Goal: Task Accomplishment & Management: Use online tool/utility

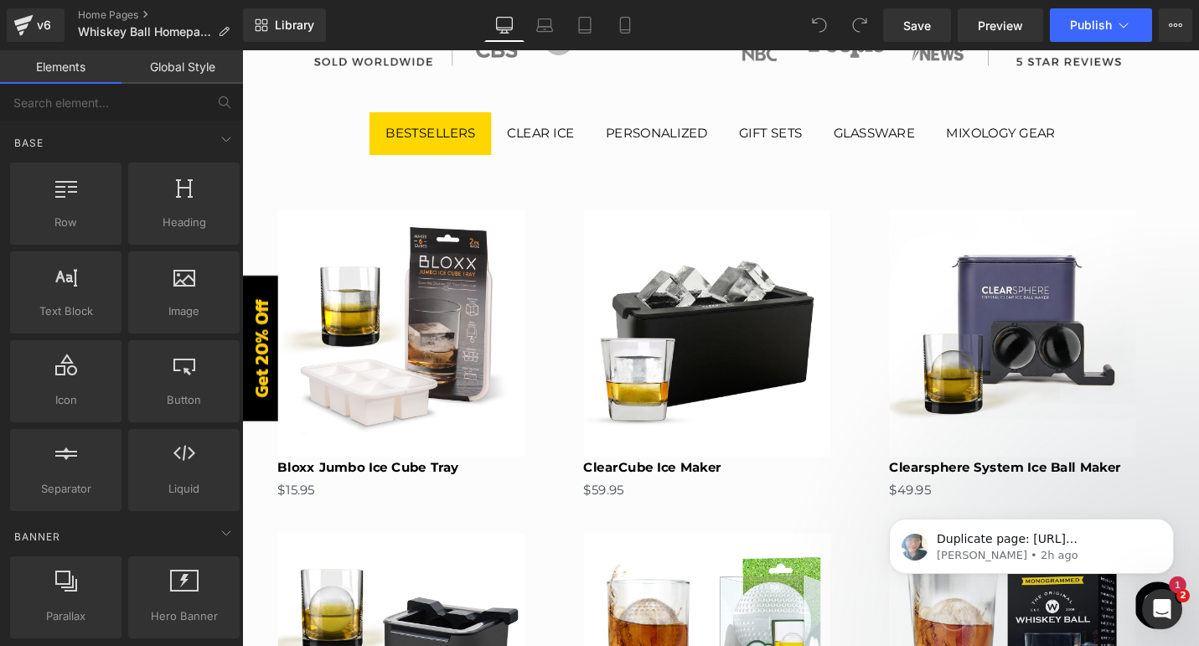
scroll to position [684, 0]
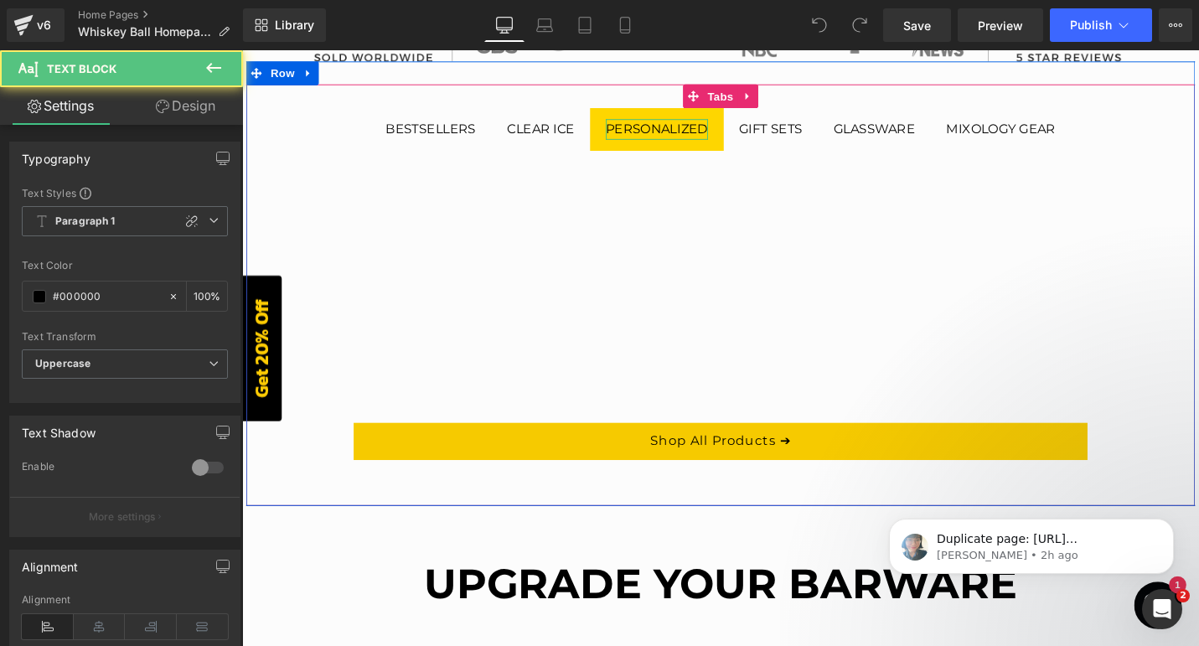
click at [669, 138] on div "Personalized" at bounding box center [682, 134] width 108 height 22
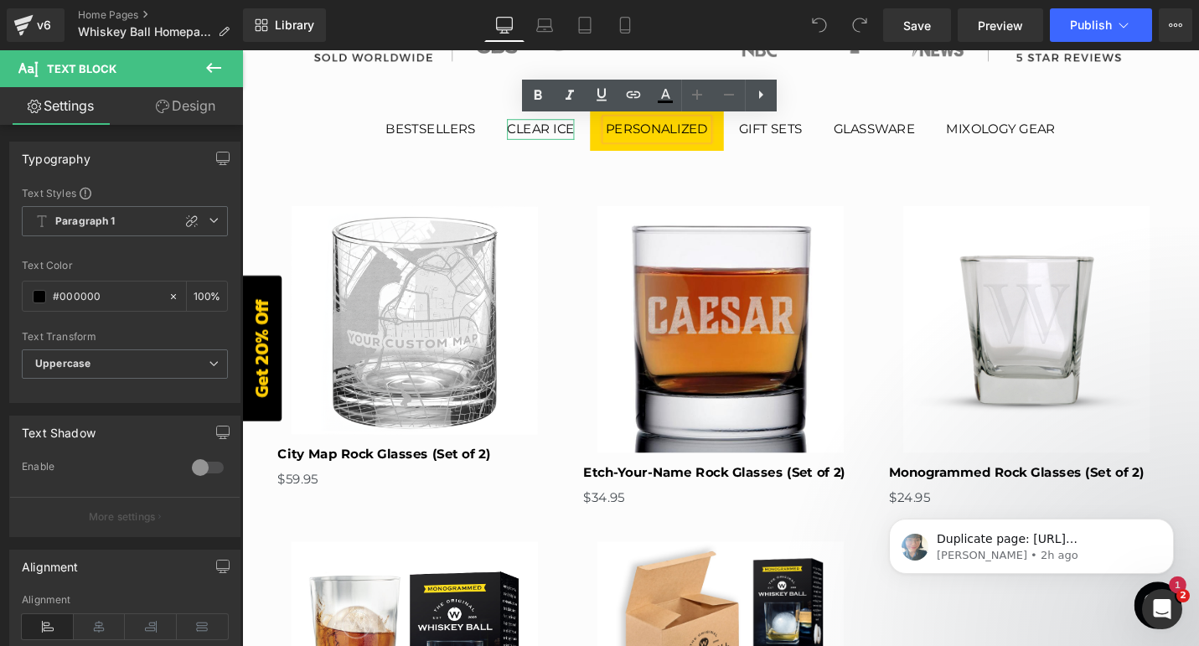
click at [558, 138] on div "Clear ice" at bounding box center [558, 134] width 71 height 22
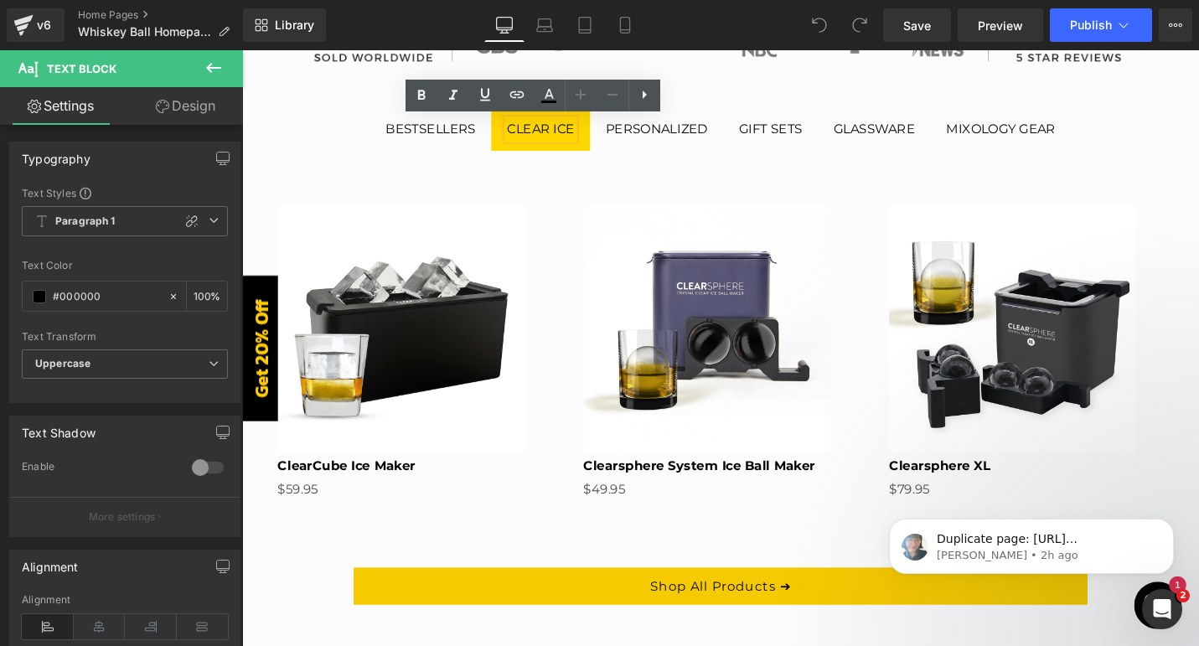
click at [793, 122] on span "gift sets Text Block" at bounding box center [802, 133] width 101 height 45
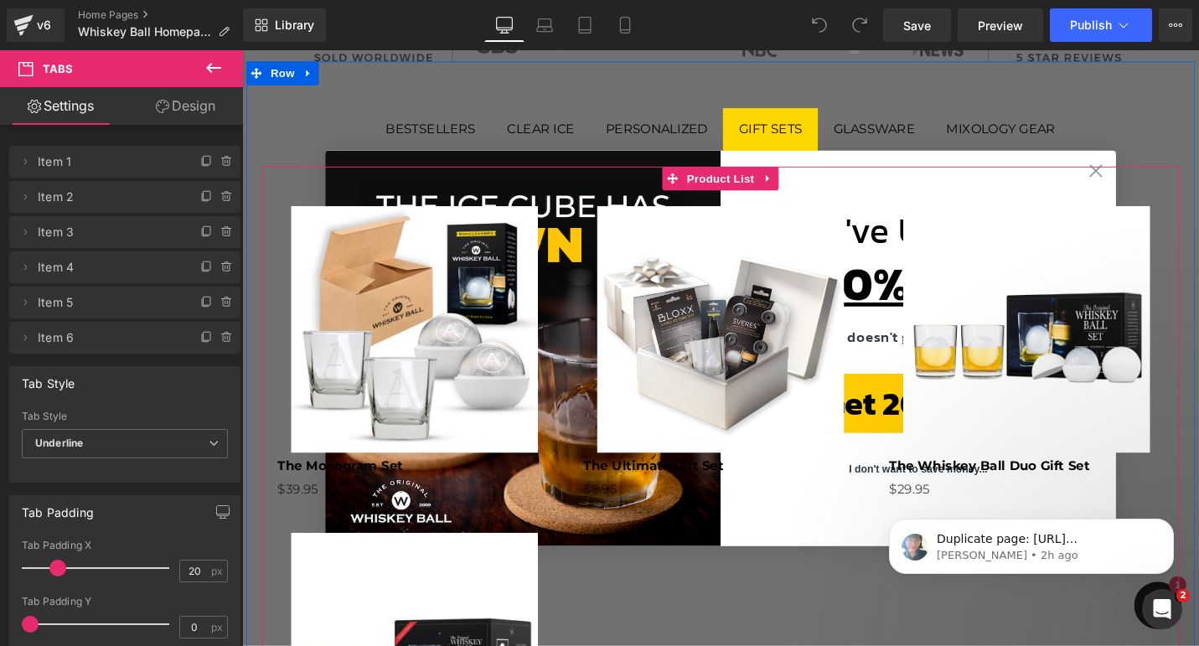
click at [1146, 183] on div "Sale Off (P) Image The Monogram Set (P) Title $39.95 (P) Price Product" at bounding box center [749, 536] width 972 height 726
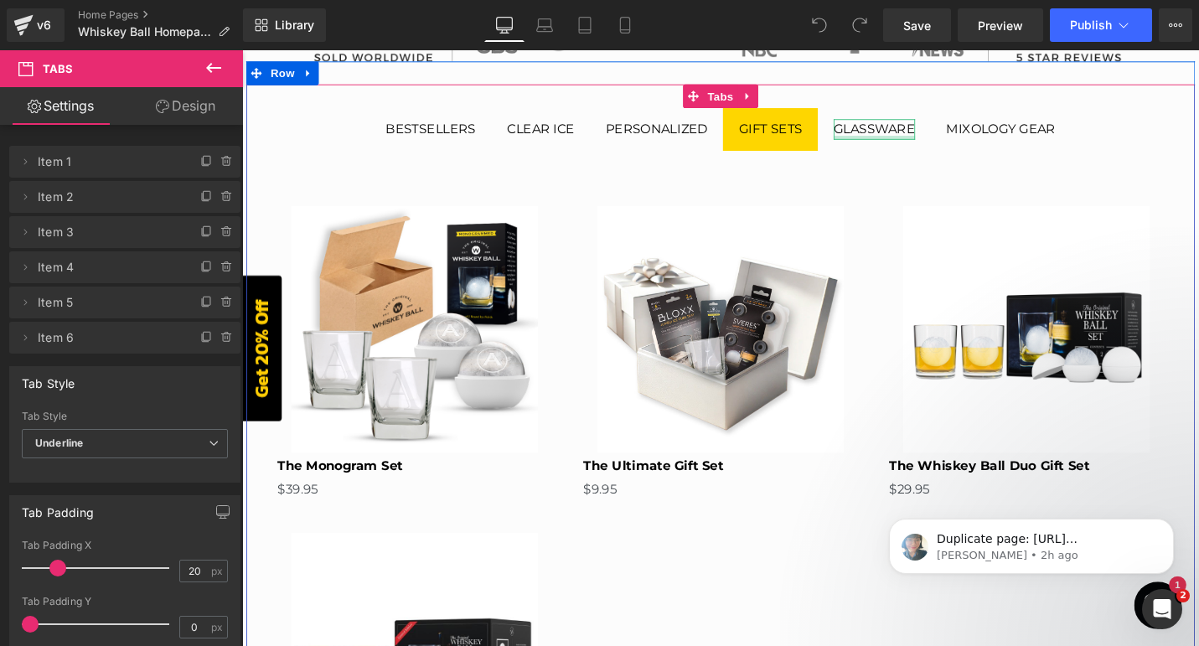
click at [910, 142] on div at bounding box center [912, 143] width 86 height 4
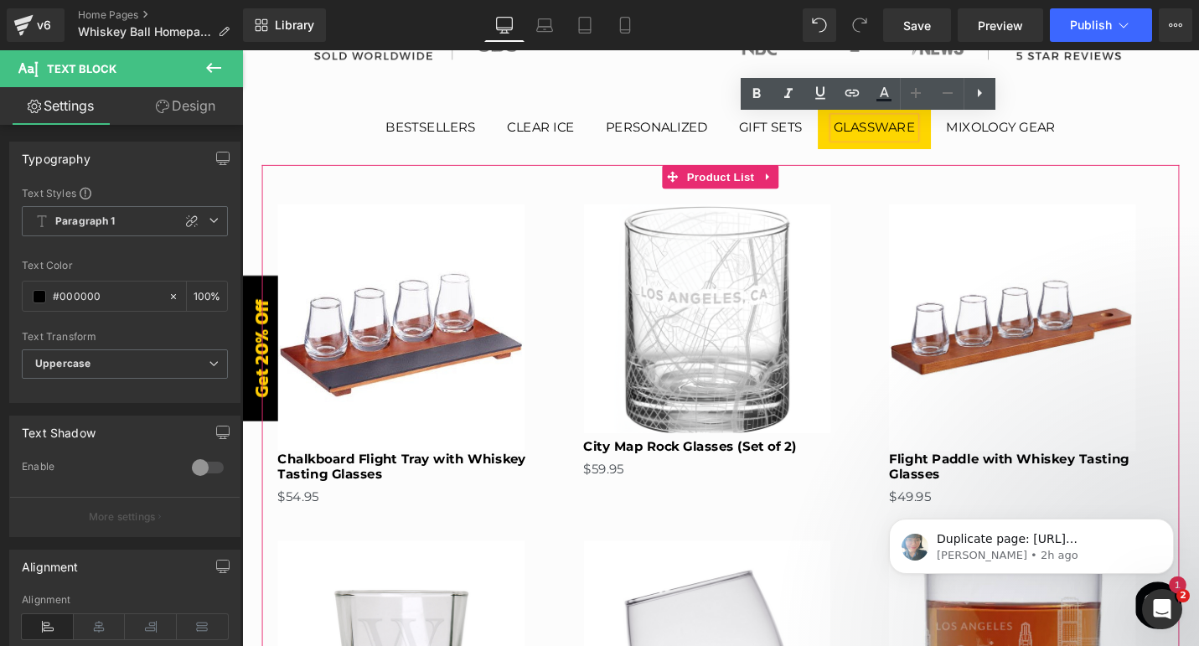
scroll to position [581, 0]
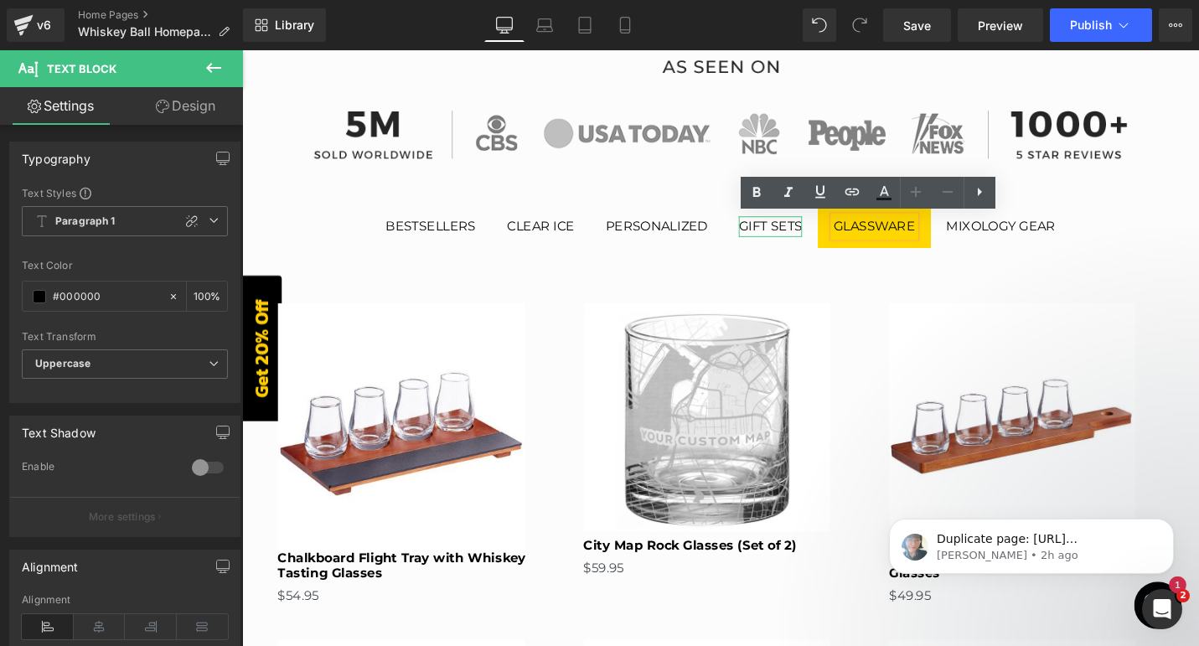
click at [811, 240] on div "gift sets" at bounding box center [801, 237] width 67 height 22
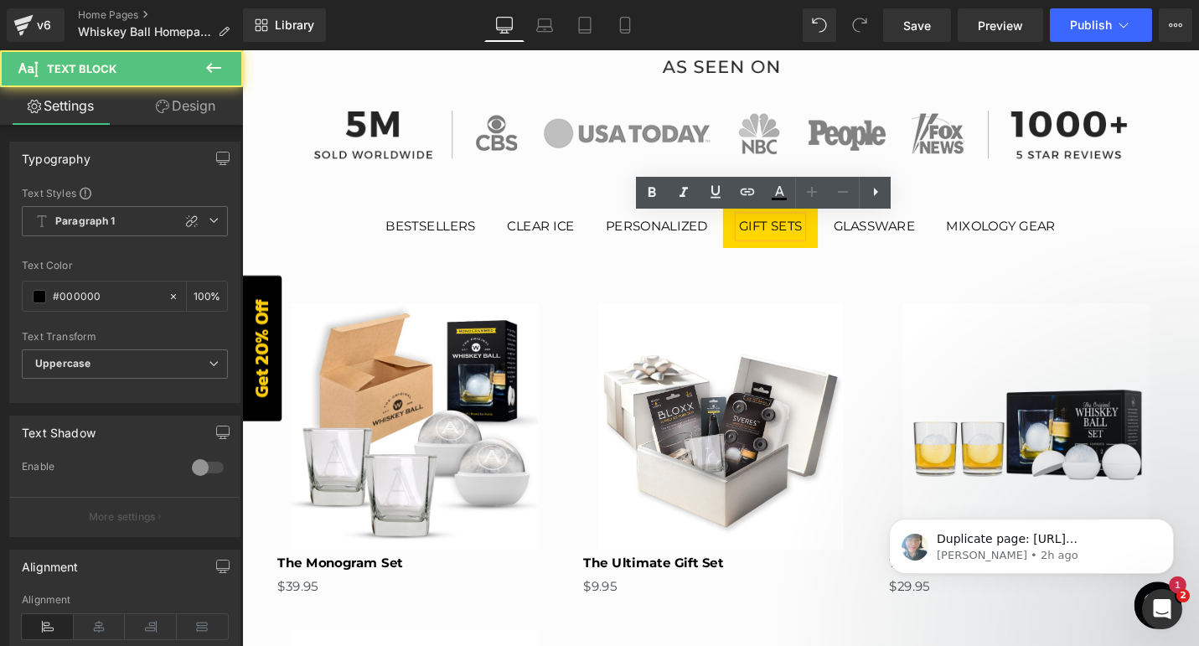
click at [798, 237] on div "gift sets" at bounding box center [801, 237] width 67 height 22
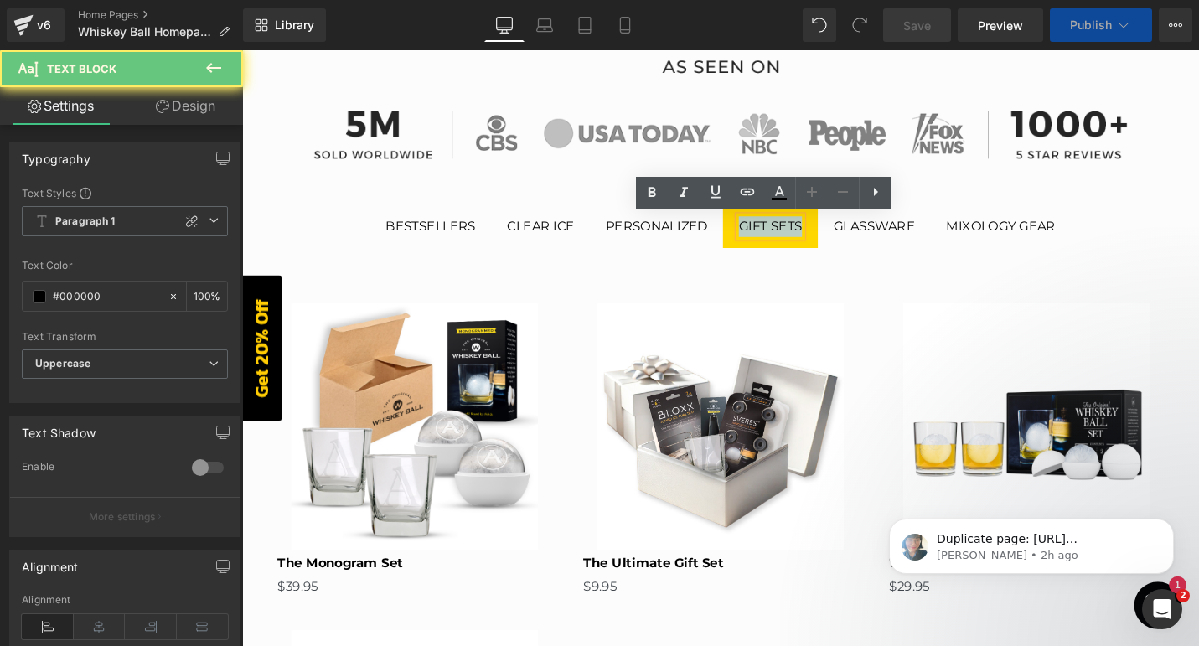
click at [798, 237] on div "gift sets" at bounding box center [801, 237] width 67 height 22
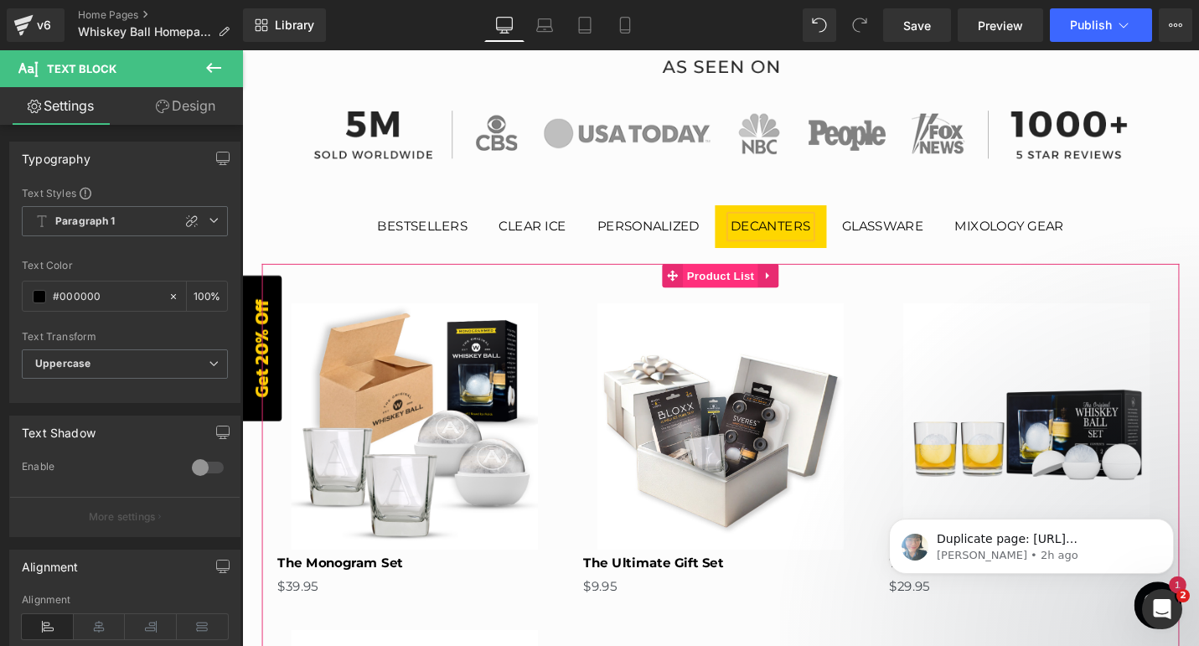
click at [755, 287] on span "Product List" at bounding box center [749, 288] width 80 height 25
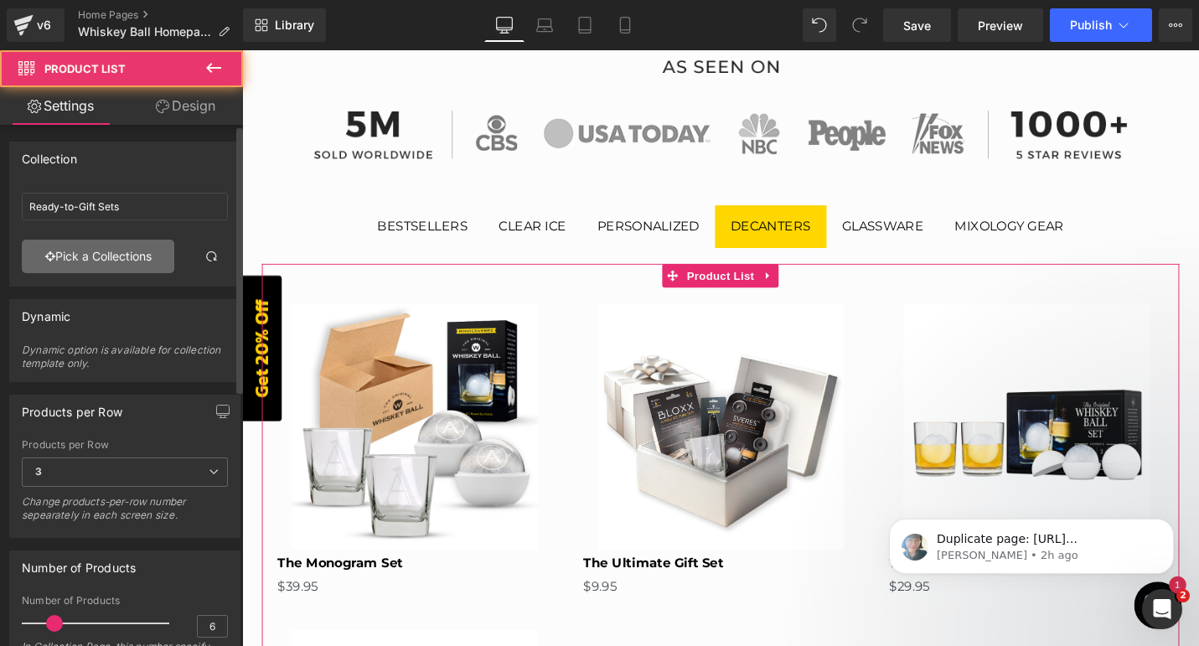
click at [114, 256] on link "Pick a Collections" at bounding box center [98, 257] width 152 height 34
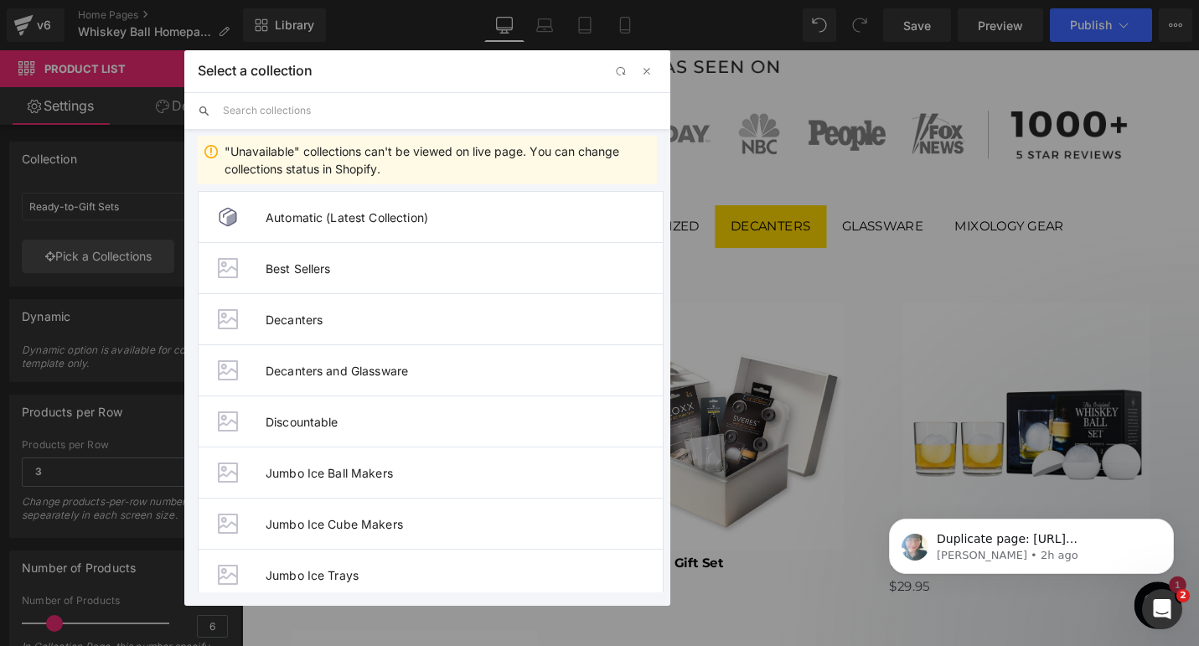
click at [300, 116] on input "text" at bounding box center [440, 110] width 434 height 37
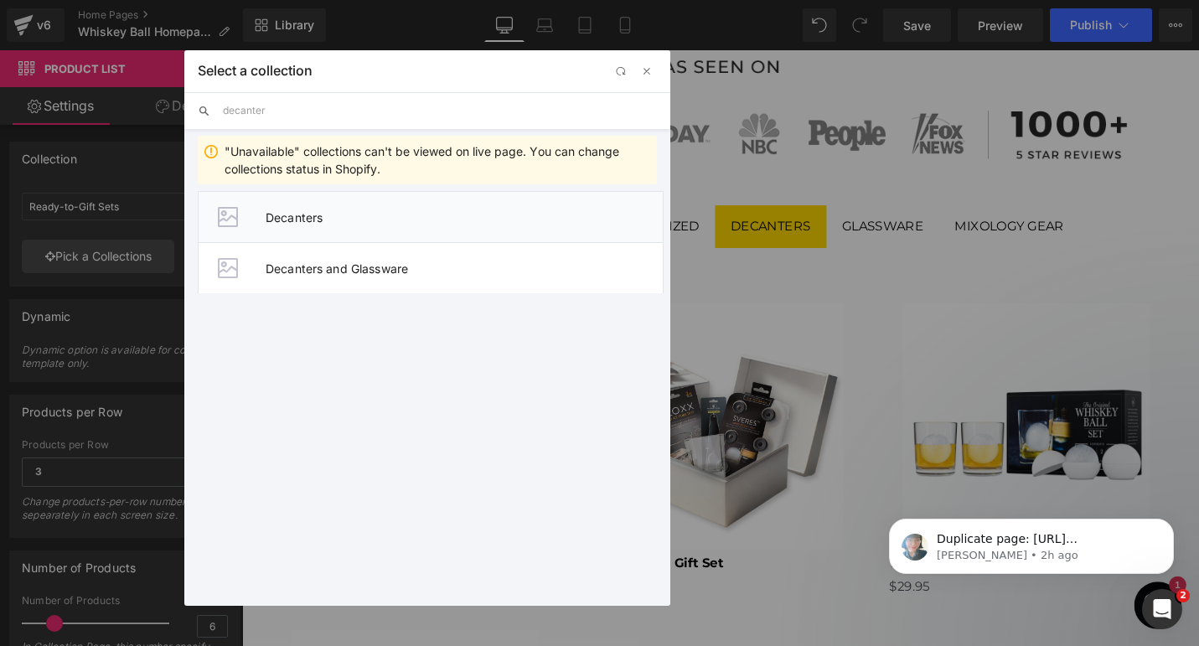
type input "decanter"
click at [314, 211] on span "Decanters" at bounding box center [464, 217] width 397 height 14
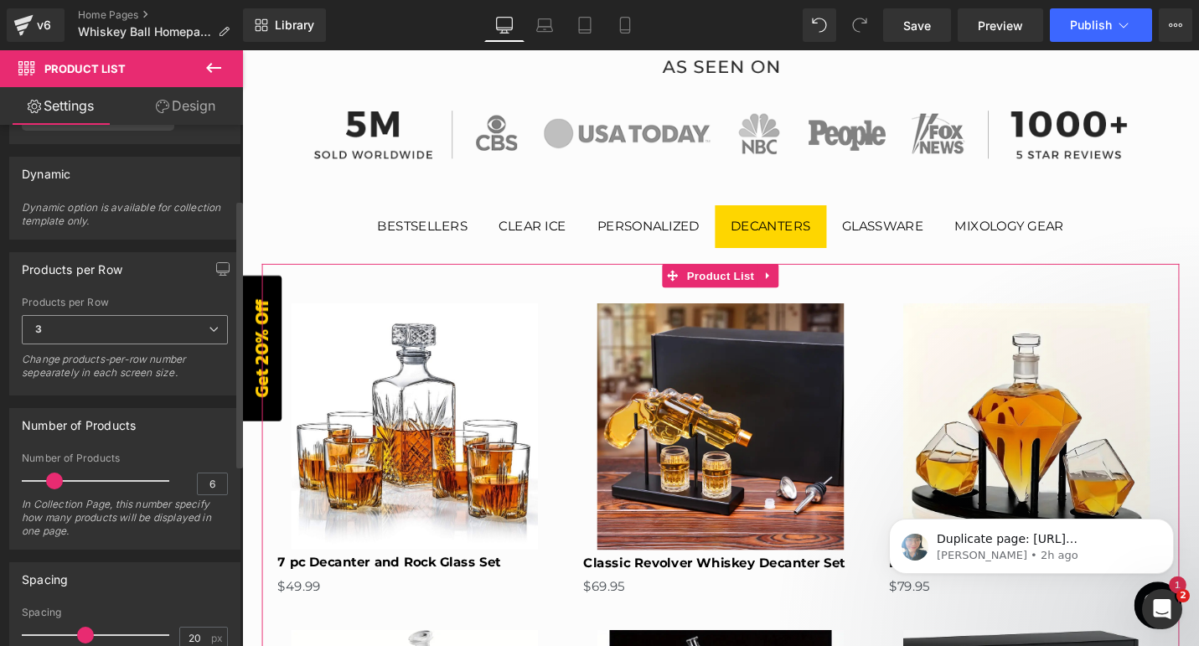
scroll to position [157, 0]
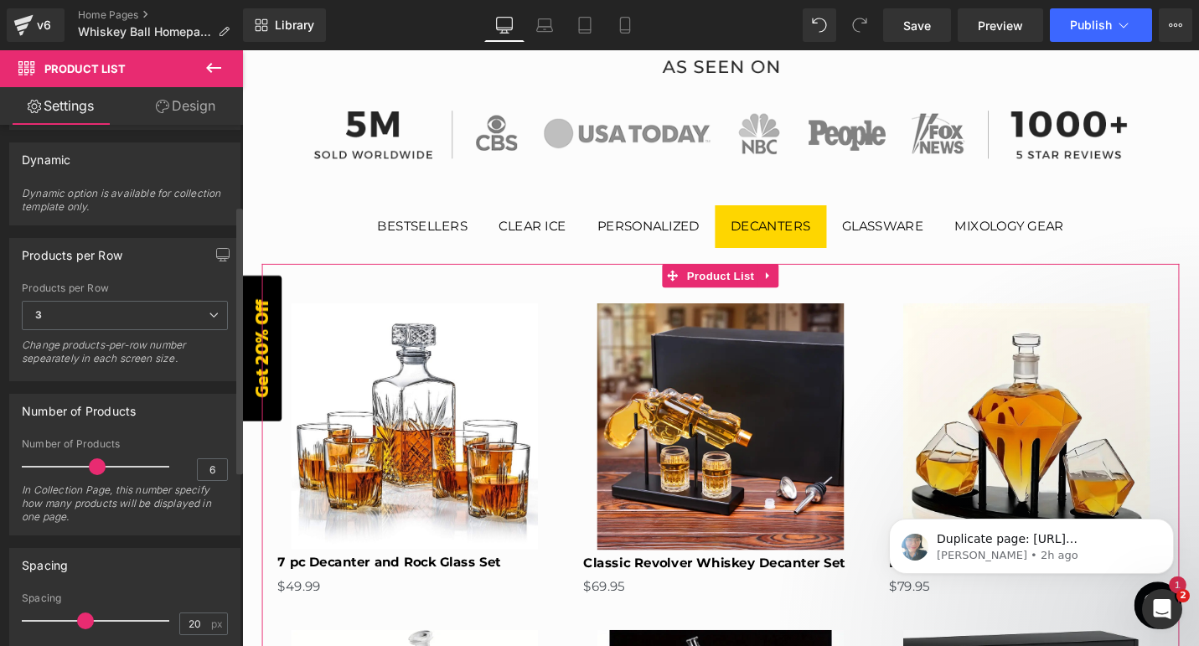
drag, startPoint x: 56, startPoint y: 472, endPoint x: 96, endPoint y: 472, distance: 39.4
click at [96, 472] on span at bounding box center [97, 466] width 17 height 17
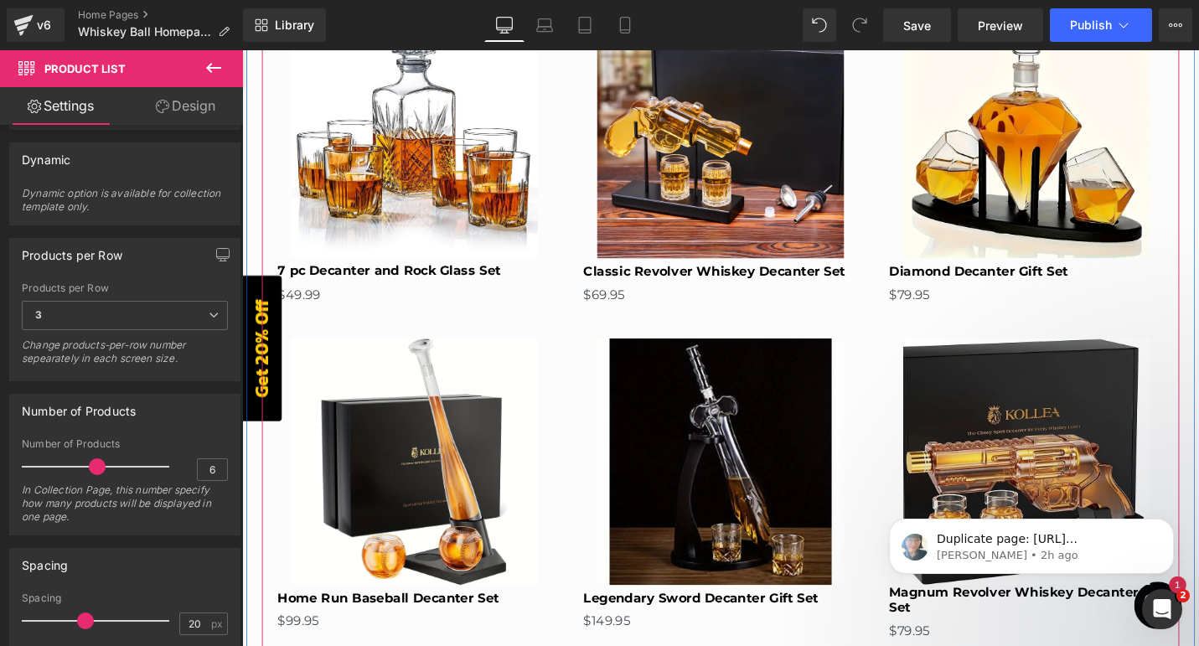
scroll to position [846, 0]
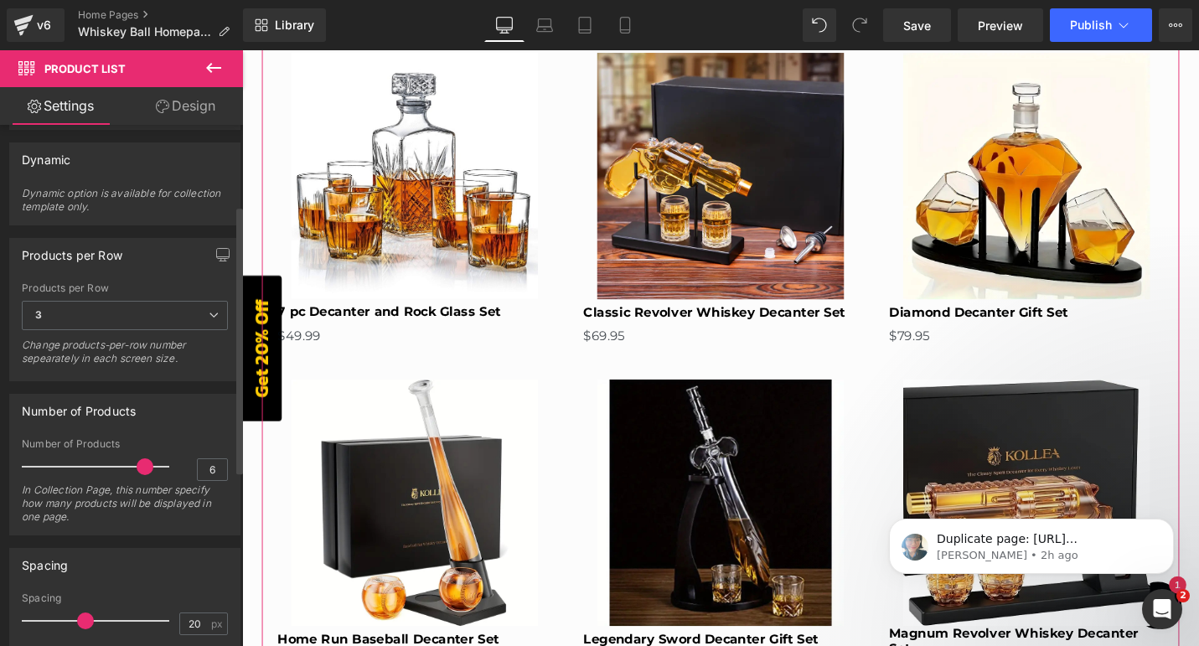
drag, startPoint x: 95, startPoint y: 470, endPoint x: 140, endPoint y: 472, distance: 45.3
click at [140, 472] on span at bounding box center [145, 466] width 17 height 17
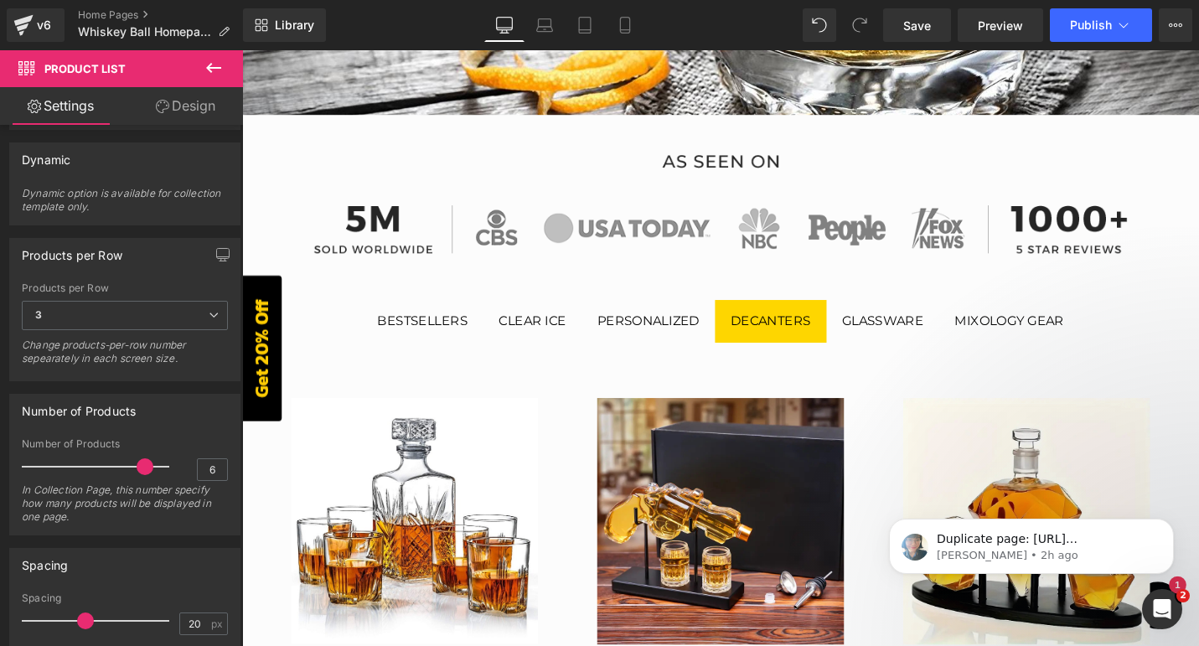
scroll to position [509, 0]
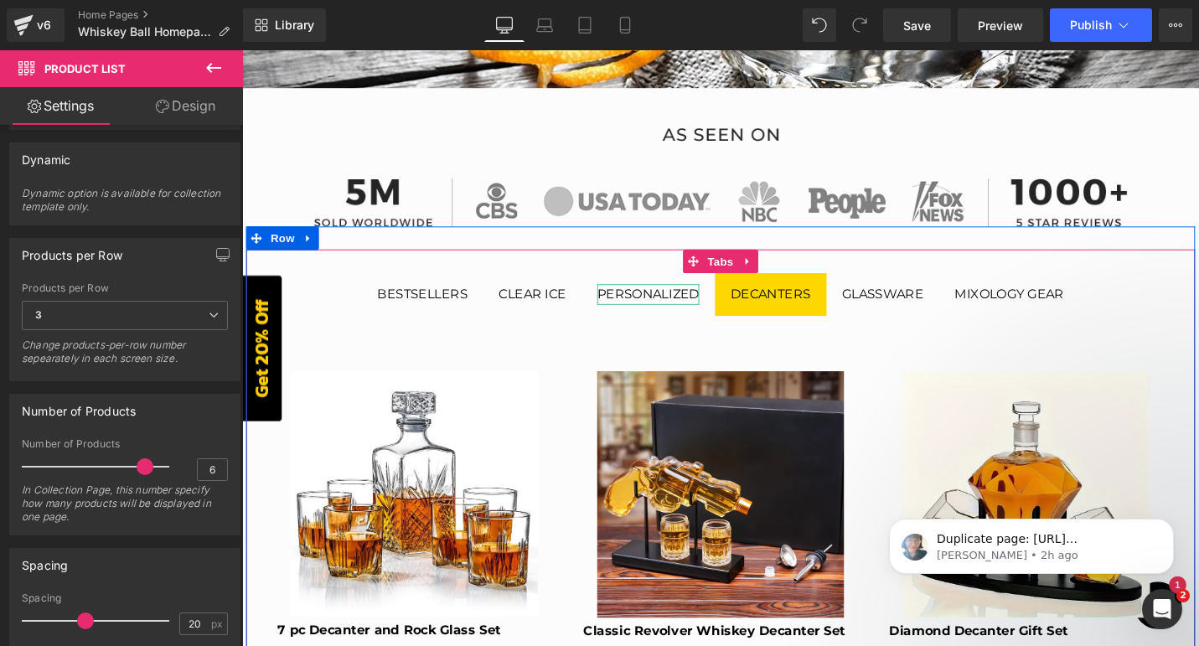
click at [684, 306] on div "Personalized" at bounding box center [672, 309] width 108 height 22
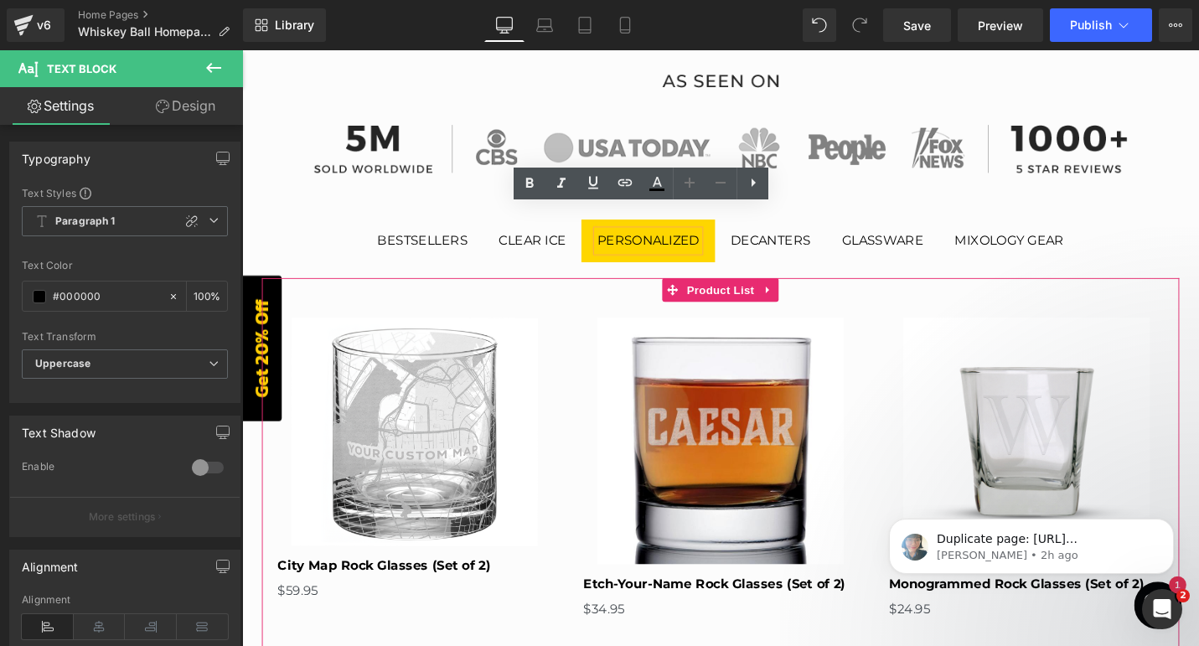
scroll to position [564, 0]
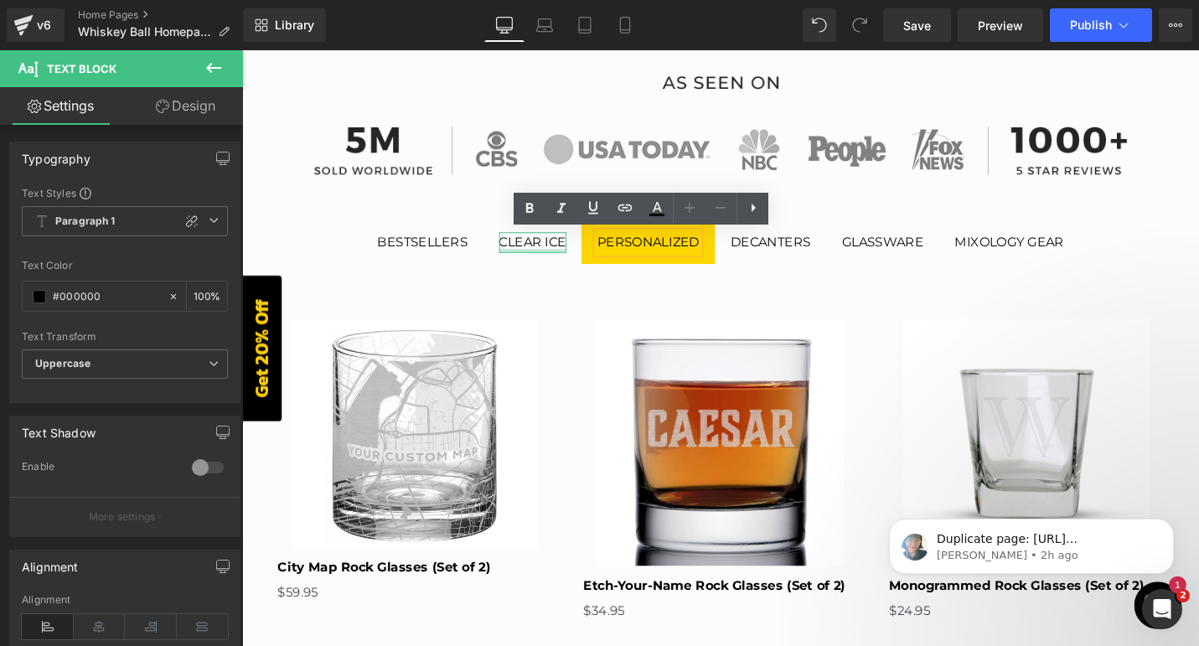
click at [542, 261] on div at bounding box center [549, 263] width 71 height 4
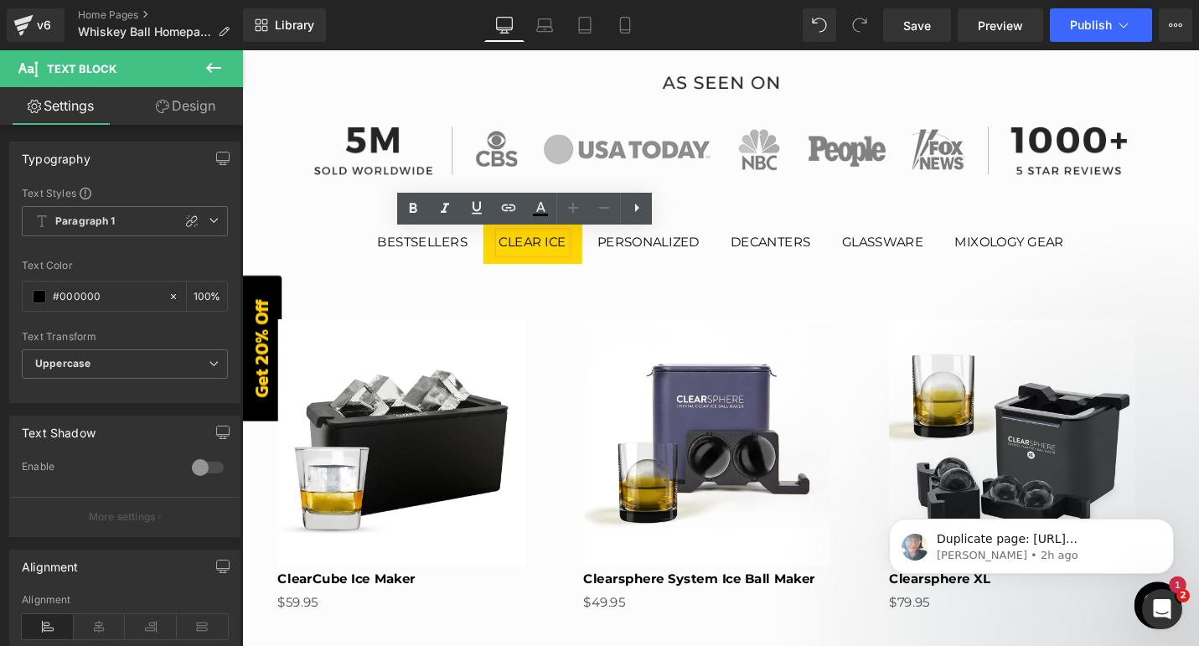
click at [803, 254] on div "Decanters" at bounding box center [802, 254] width 85 height 22
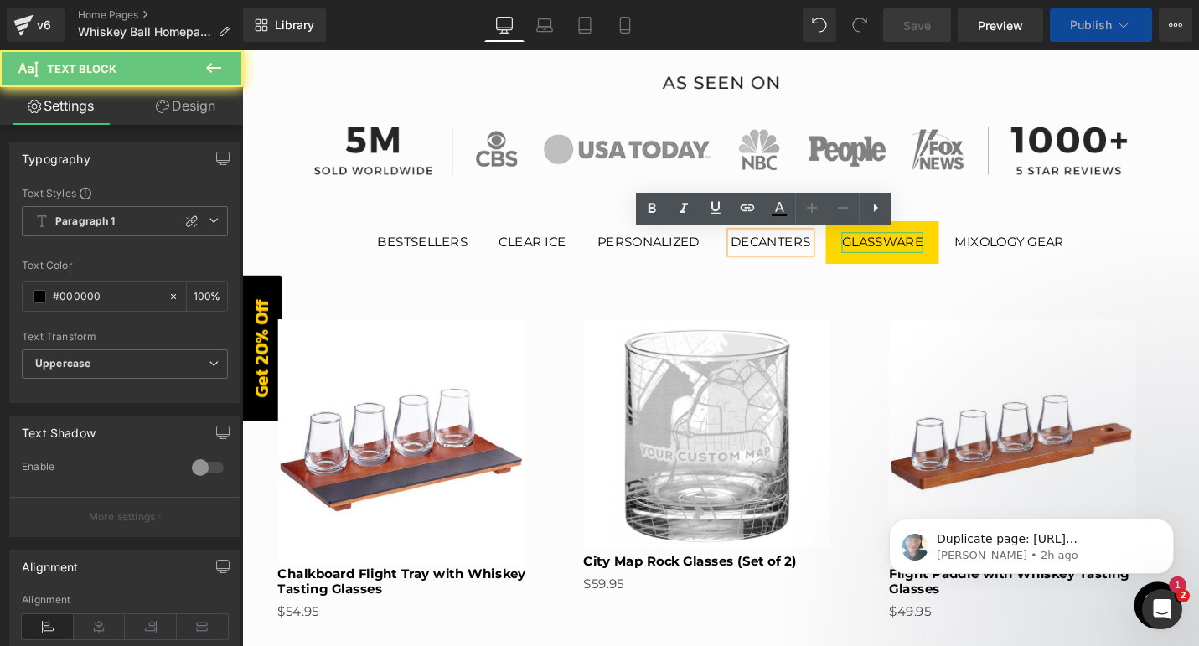
click at [908, 254] on div "Glassware" at bounding box center [920, 254] width 86 height 22
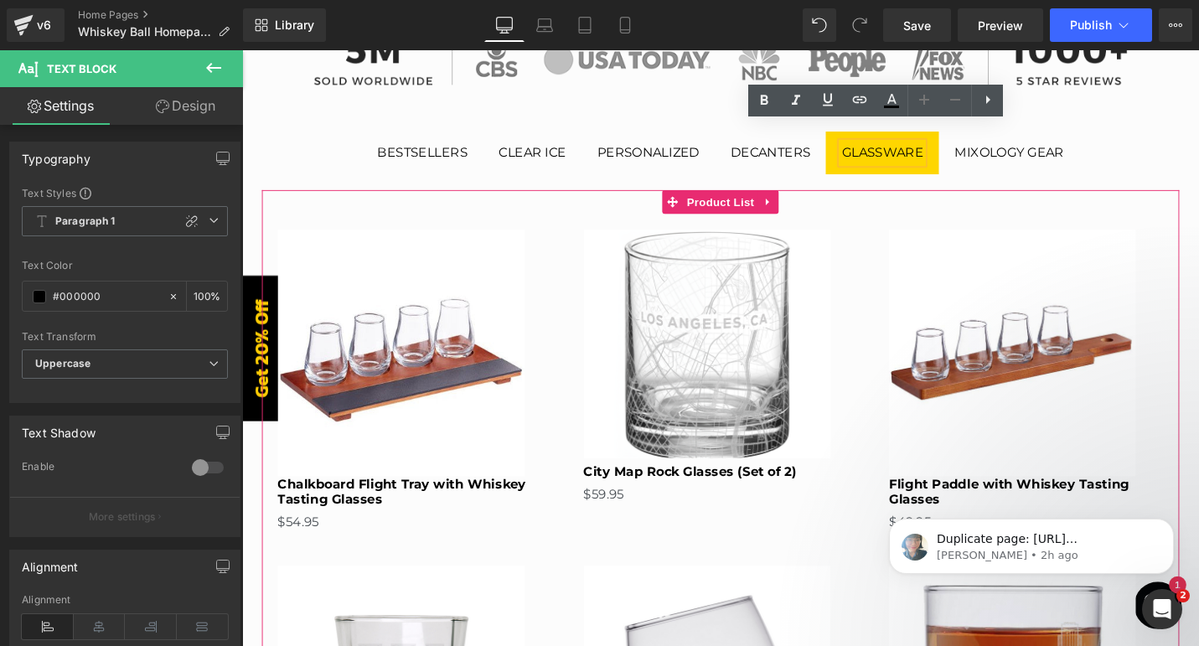
scroll to position [586, 0]
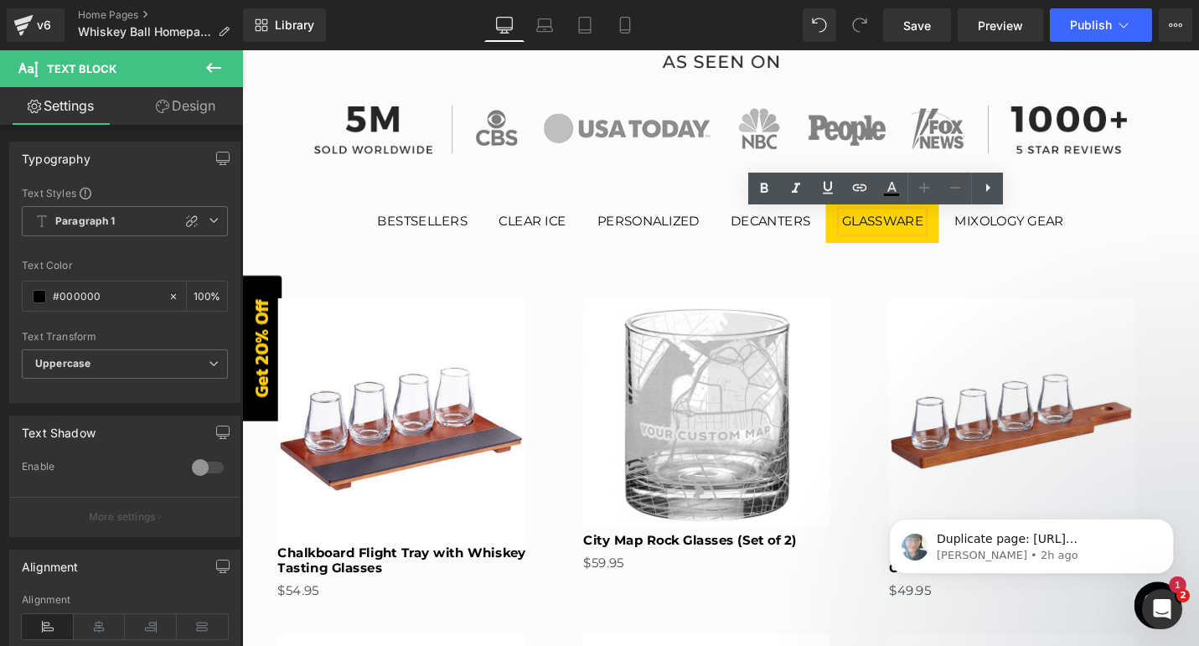
click at [920, 235] on div "Glassware" at bounding box center [920, 232] width 86 height 22
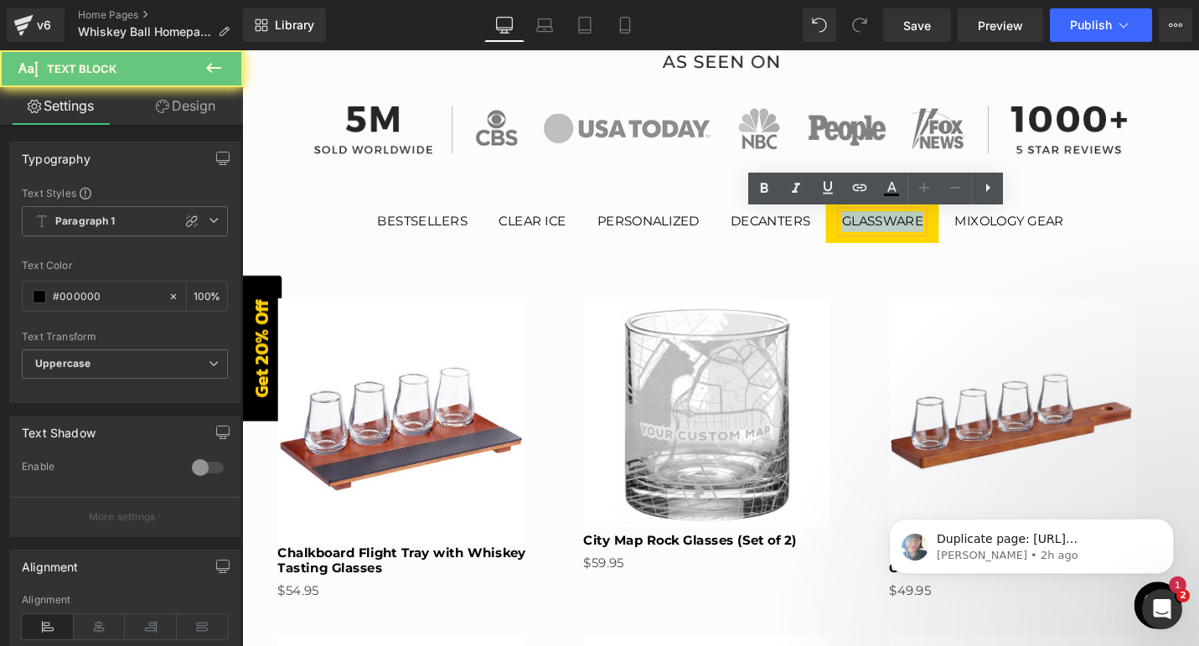
click at [920, 235] on div "Glassware" at bounding box center [920, 232] width 86 height 22
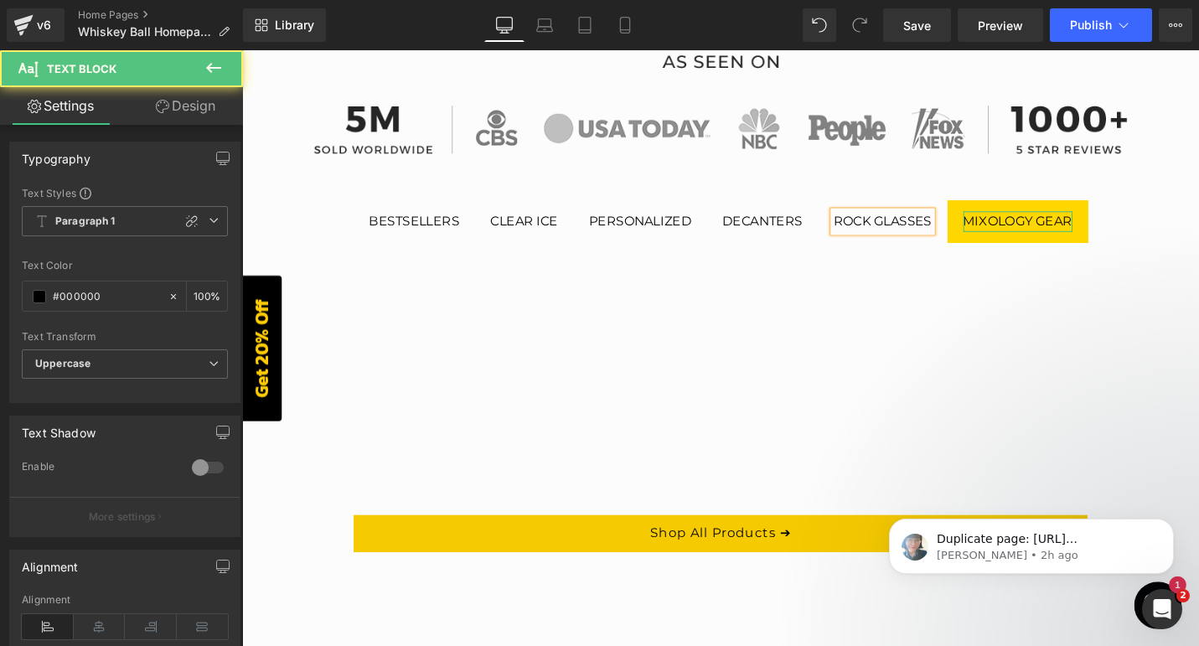
click at [1053, 234] on div "Mixology gear" at bounding box center [1064, 232] width 116 height 22
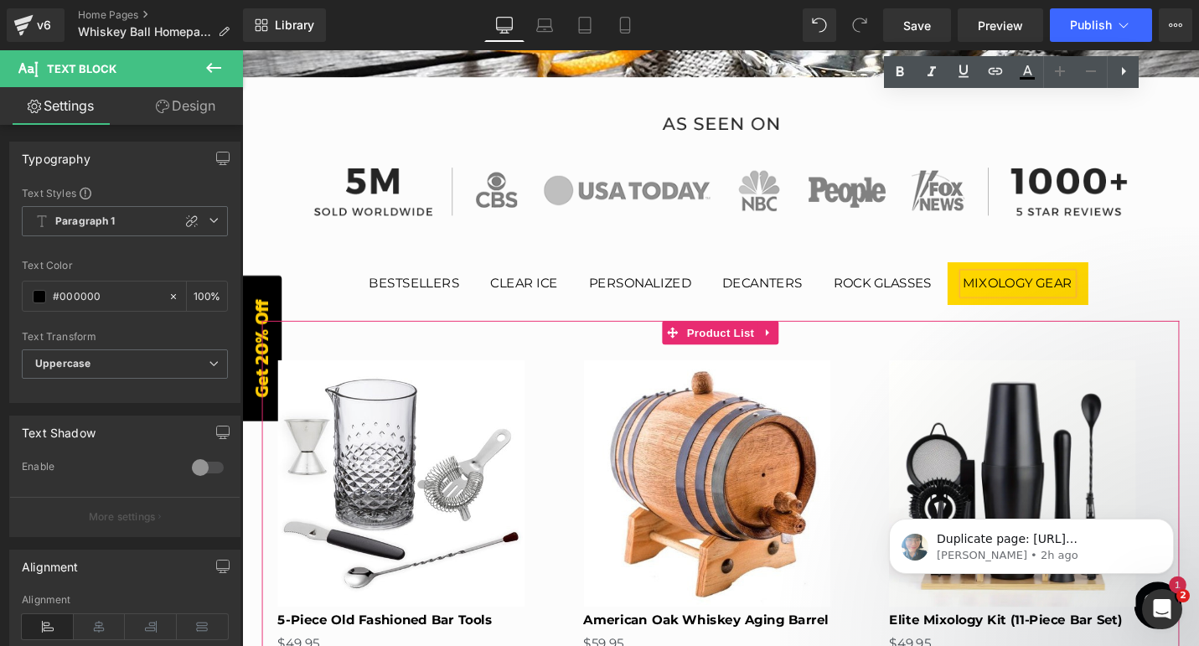
scroll to position [510, 0]
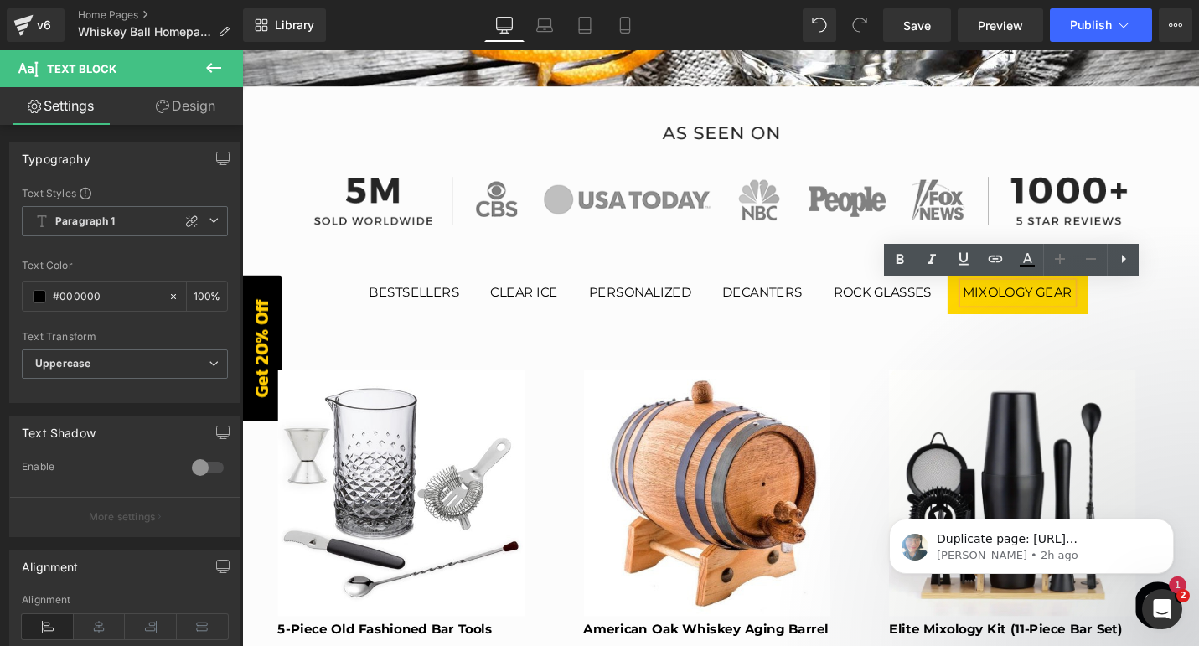
click at [935, 310] on div "Rock glasses" at bounding box center [921, 308] width 104 height 22
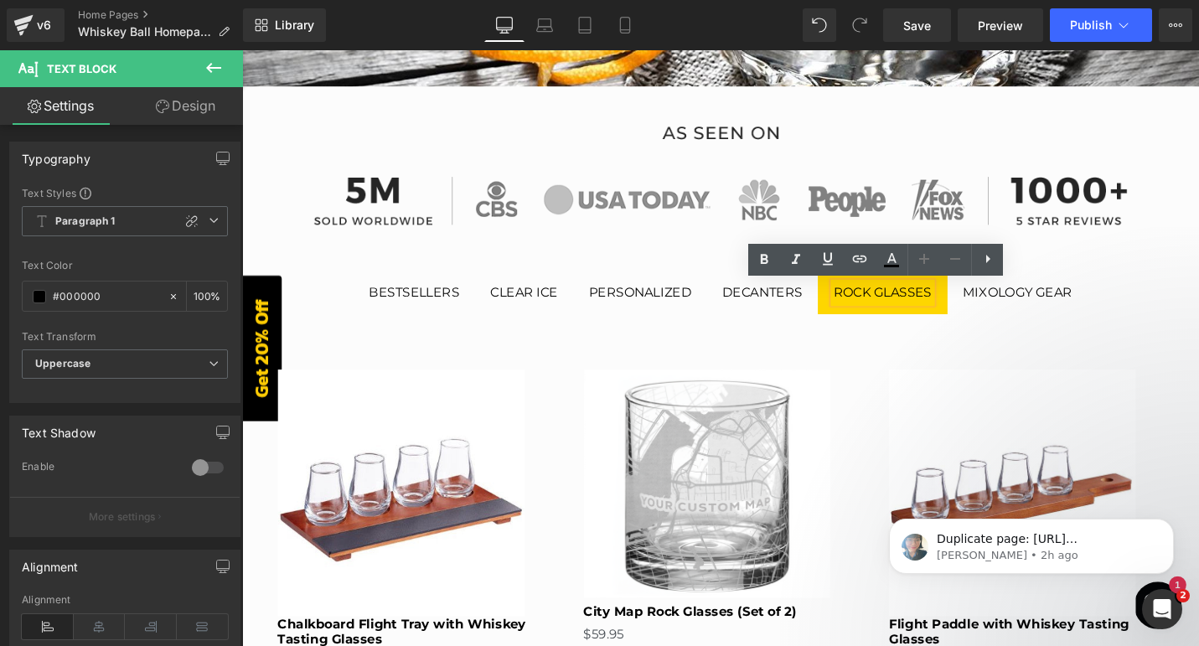
click at [800, 314] on div "Decanters Text Block" at bounding box center [793, 308] width 85 height 22
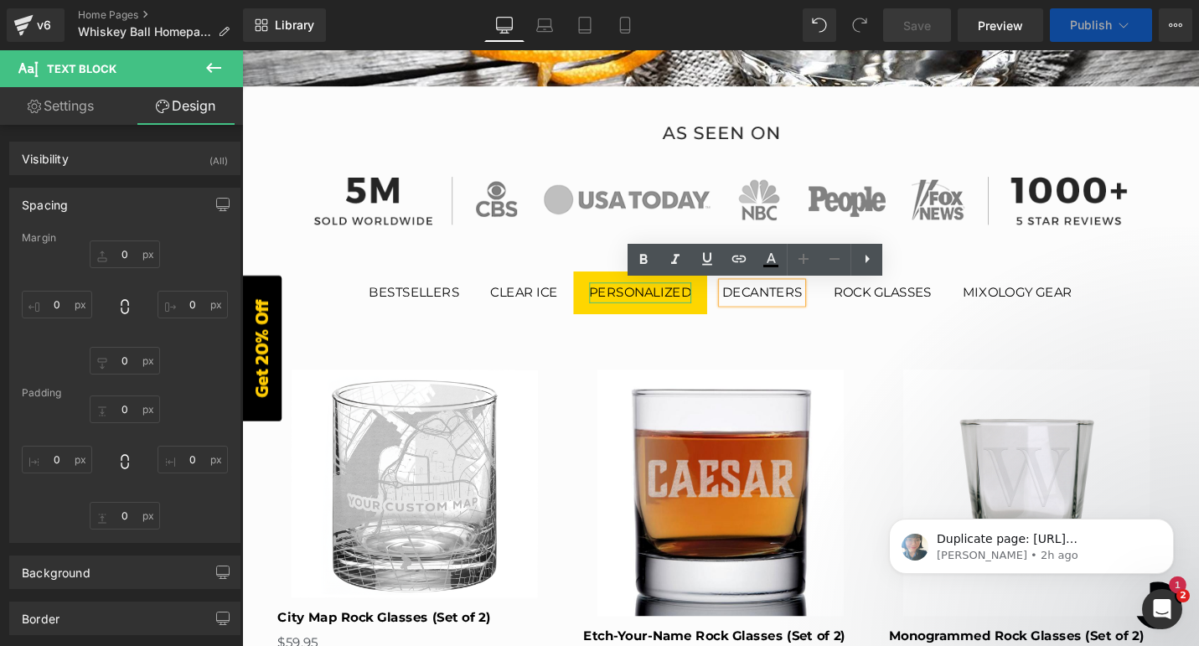
click at [677, 313] on div "Personalized" at bounding box center [664, 308] width 108 height 22
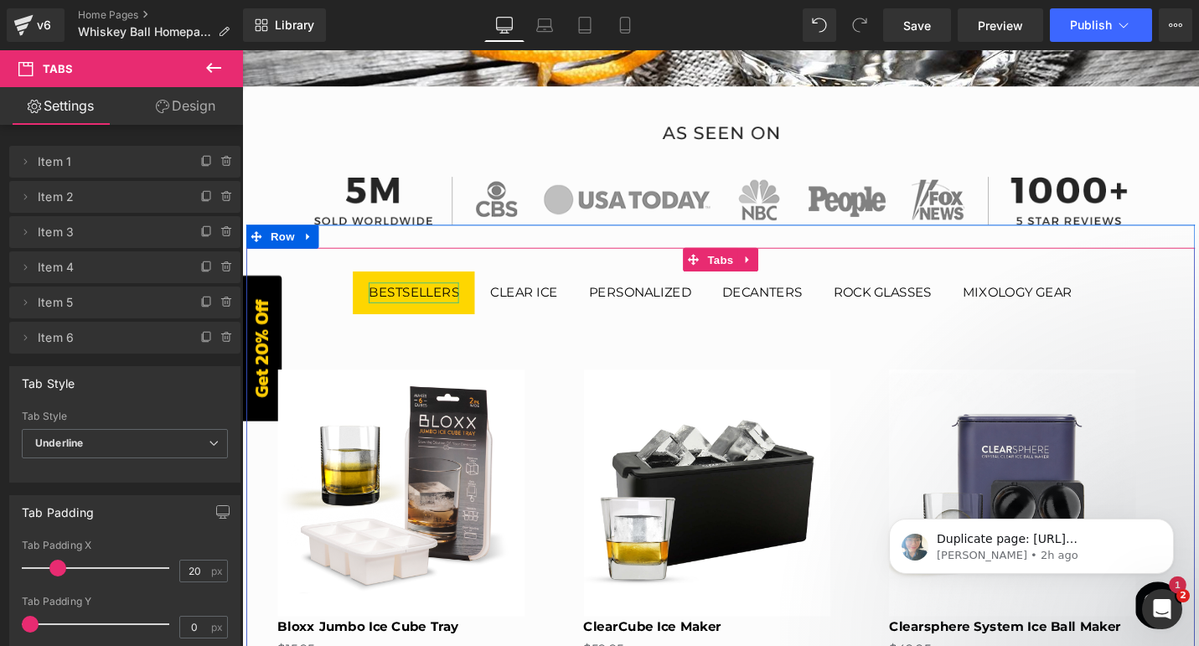
click at [449, 301] on div "bestsellers" at bounding box center [424, 308] width 96 height 22
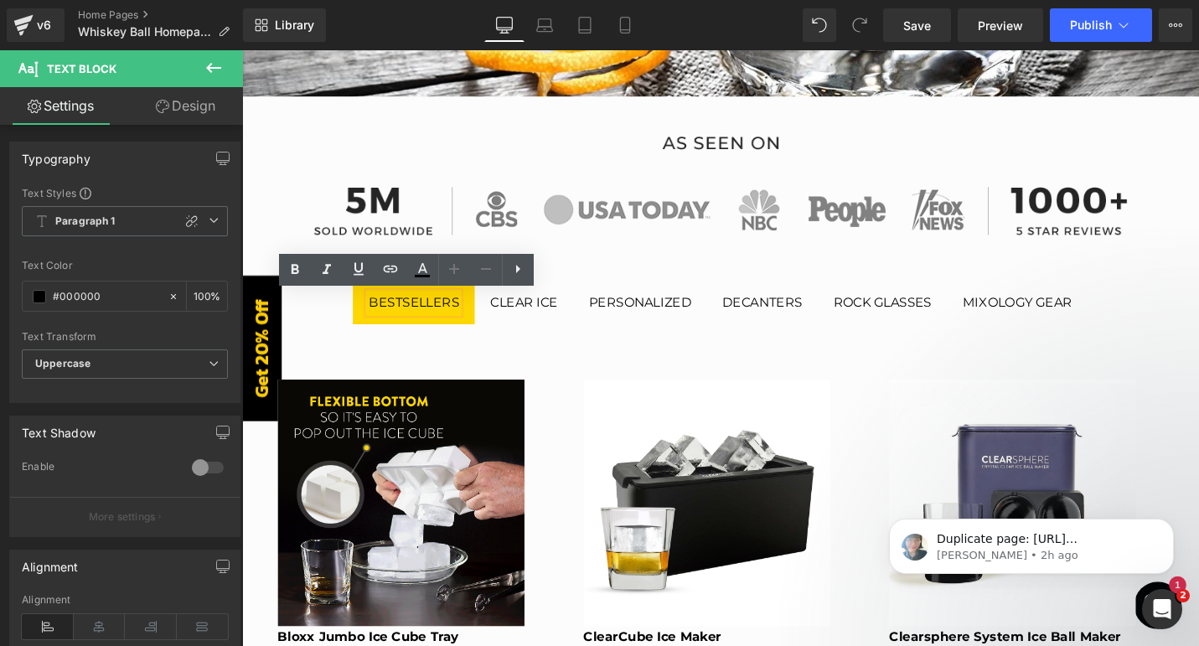
scroll to position [444, 0]
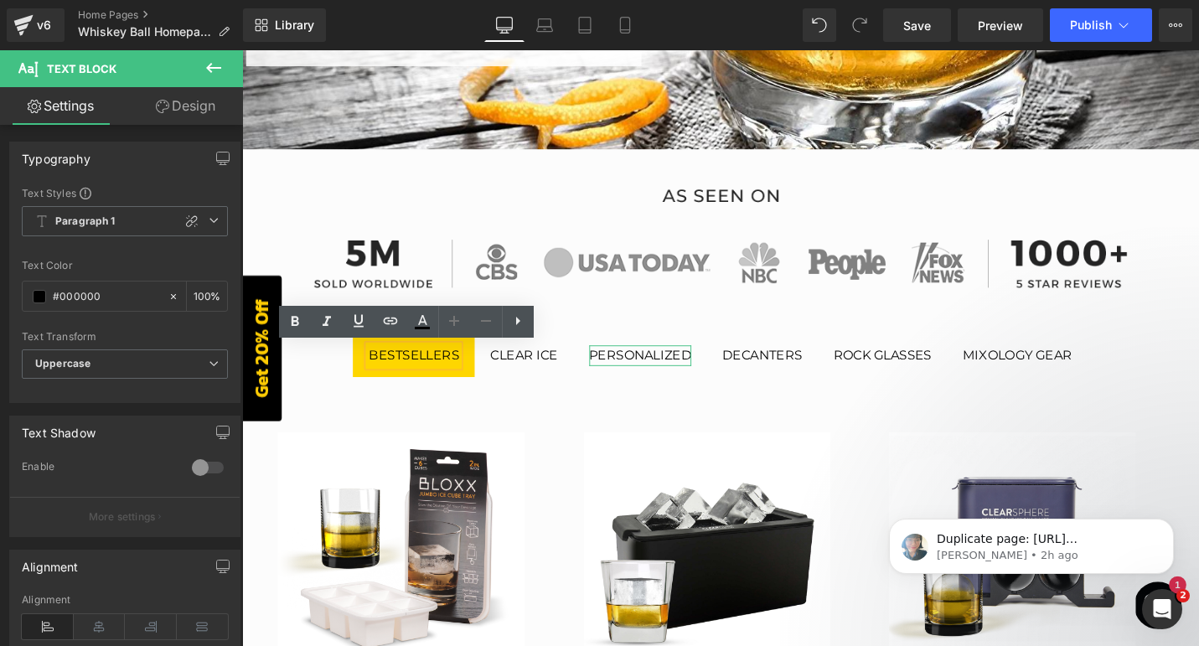
click at [648, 376] on div "Personalized" at bounding box center [664, 374] width 108 height 22
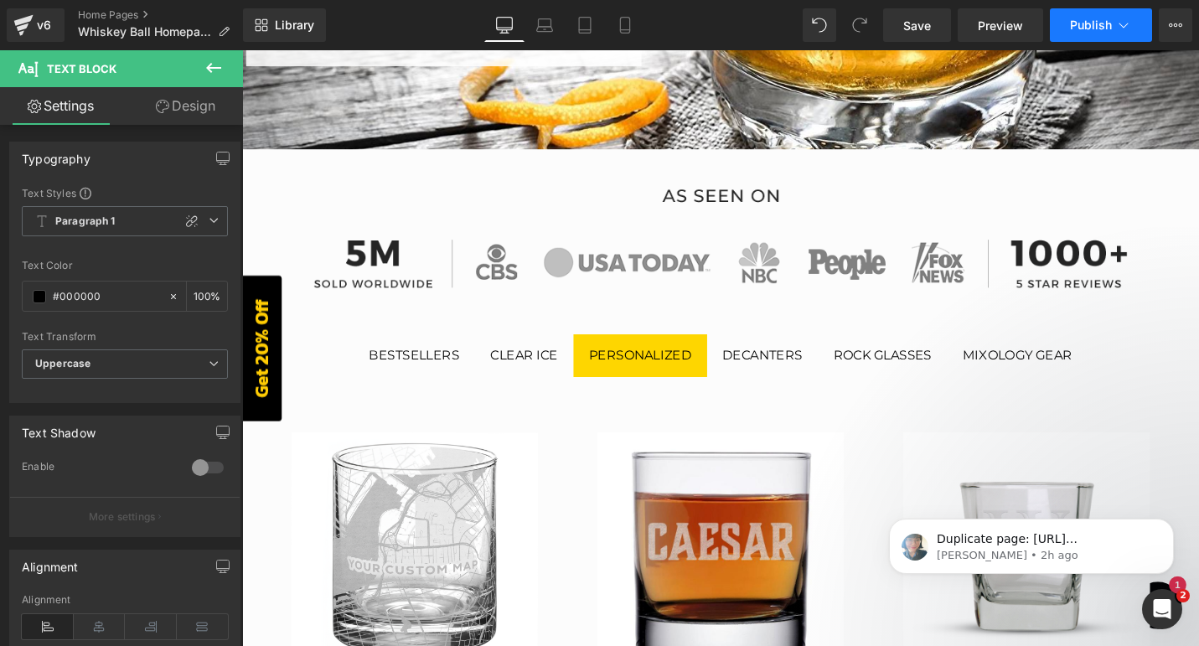
click at [1088, 35] on button "Publish" at bounding box center [1101, 25] width 102 height 34
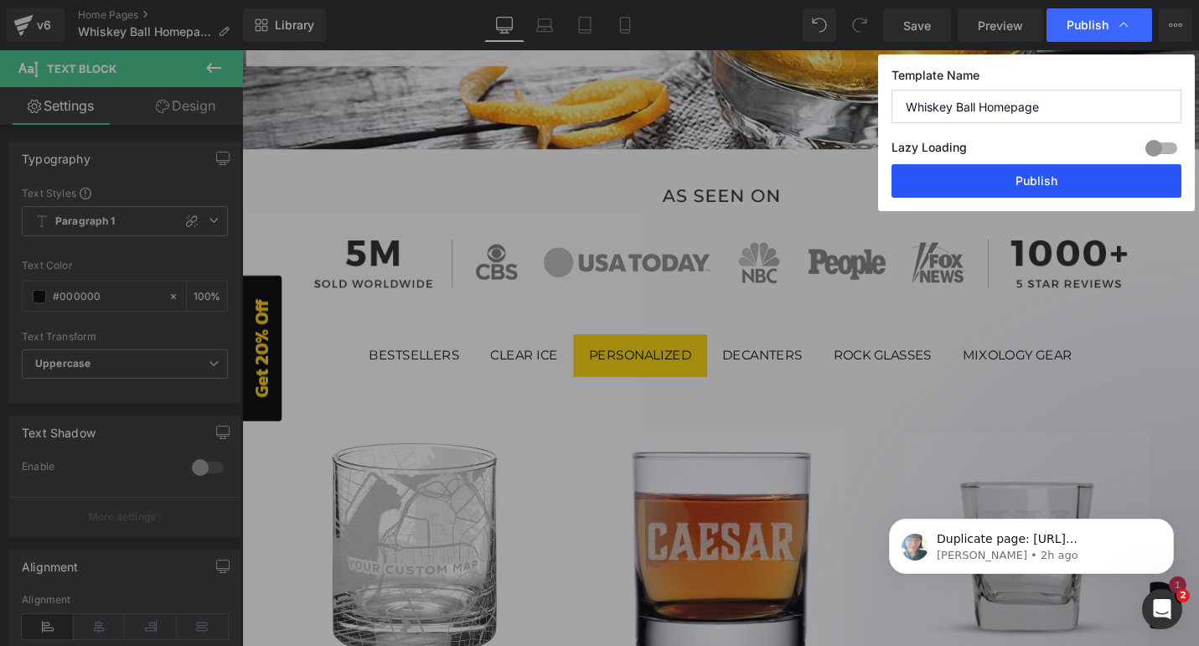
click at [1008, 180] on button "Publish" at bounding box center [1036, 181] width 290 height 34
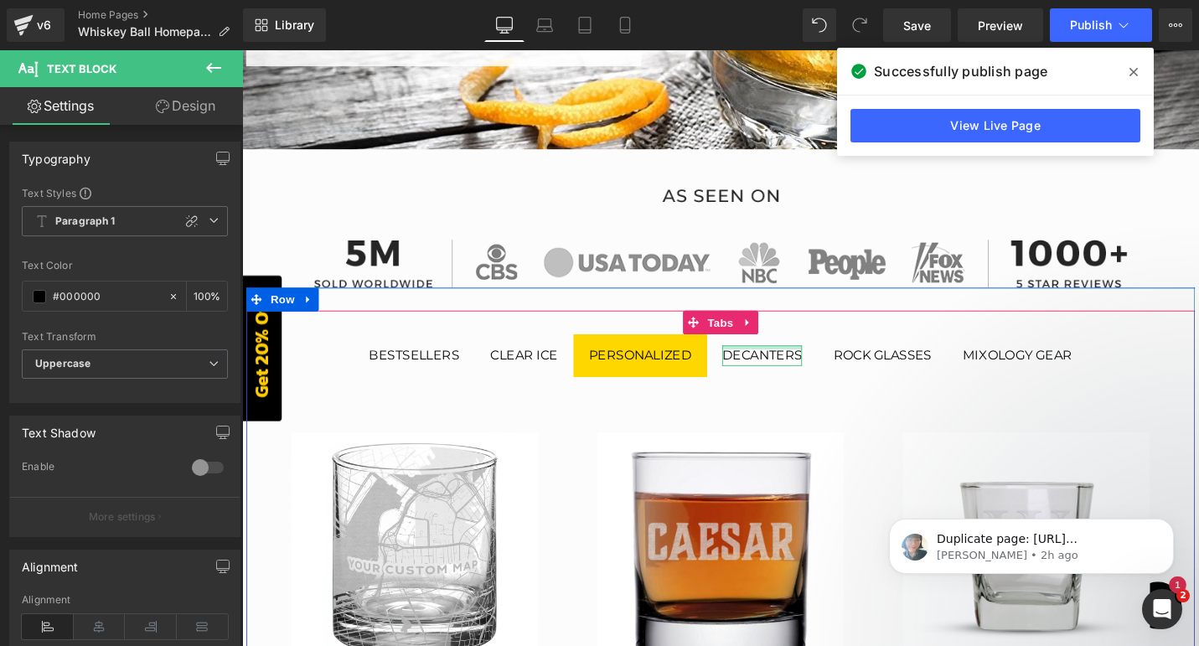
click at [770, 361] on span "Decanters Text Block" at bounding box center [793, 373] width 118 height 45
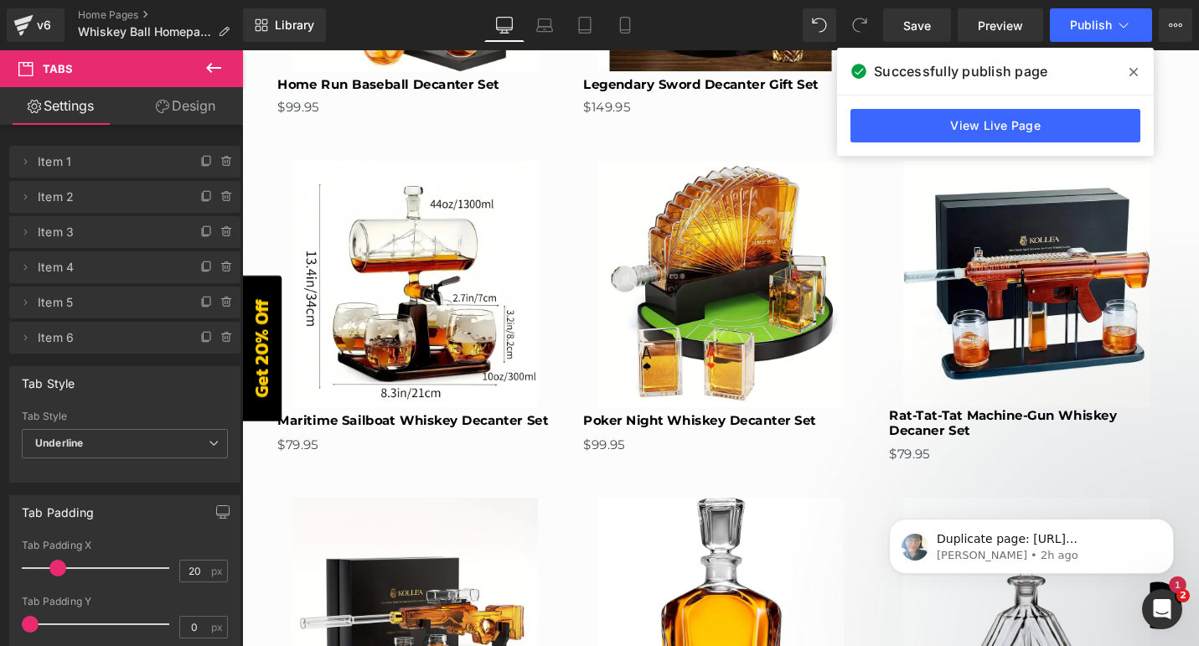
scroll to position [1246, 0]
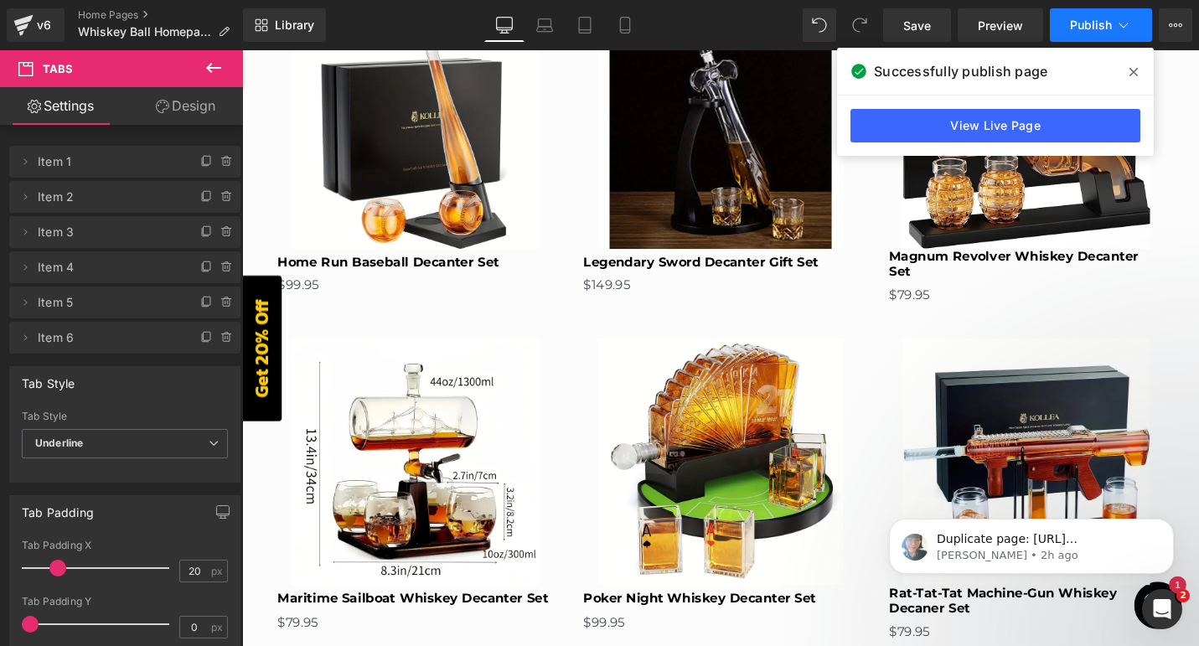
click at [1087, 36] on button "Publish" at bounding box center [1101, 25] width 102 height 34
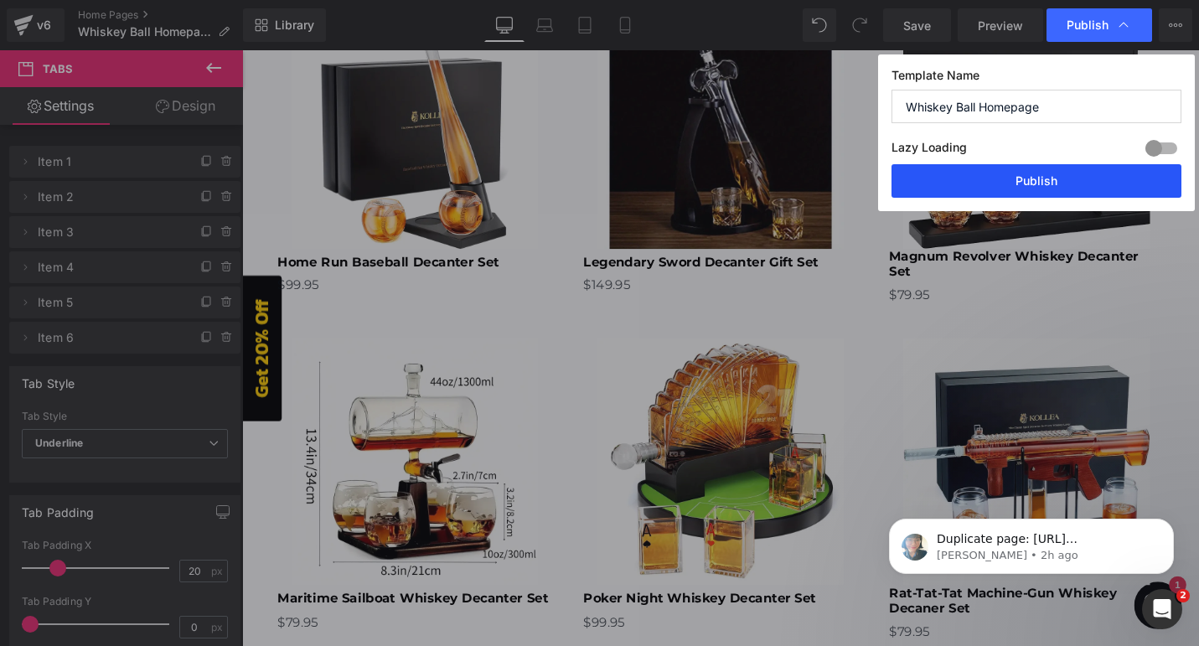
click at [999, 184] on button "Publish" at bounding box center [1036, 181] width 290 height 34
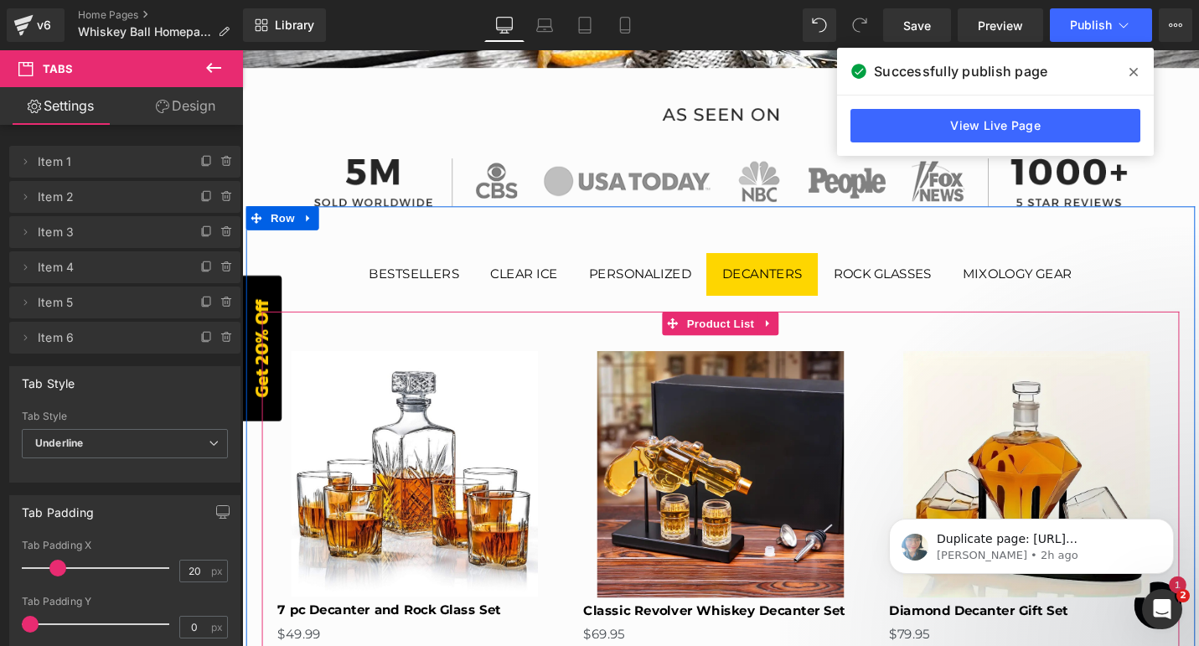
scroll to position [529, 0]
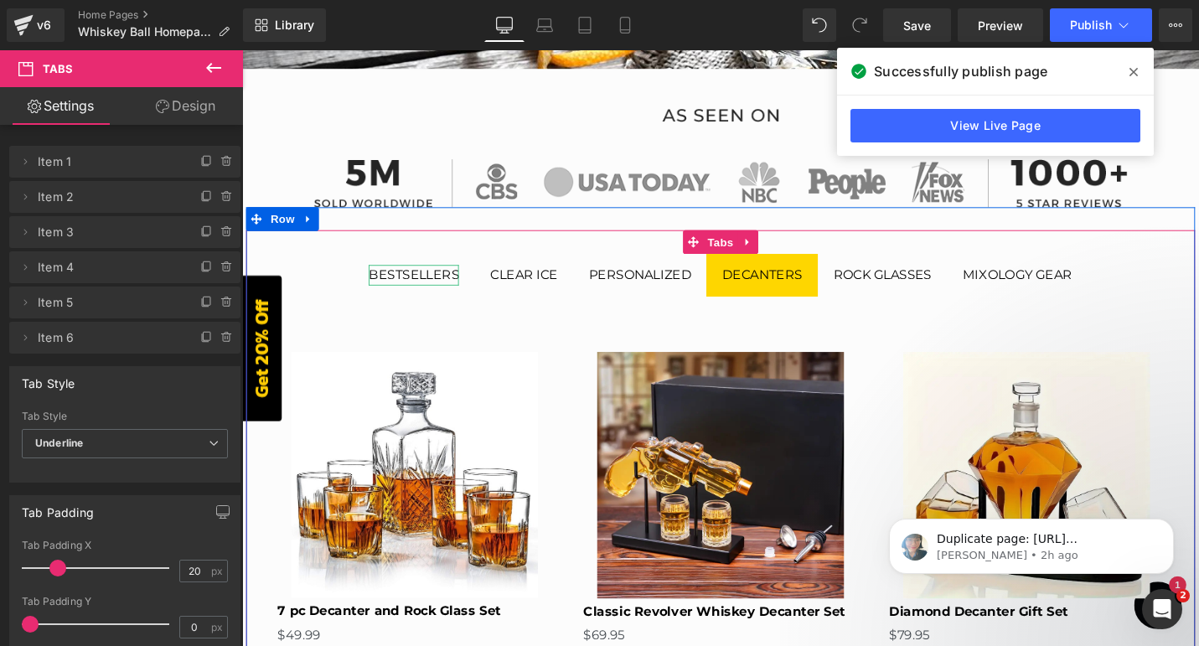
click at [445, 292] on div "bestsellers" at bounding box center [424, 288] width 96 height 22
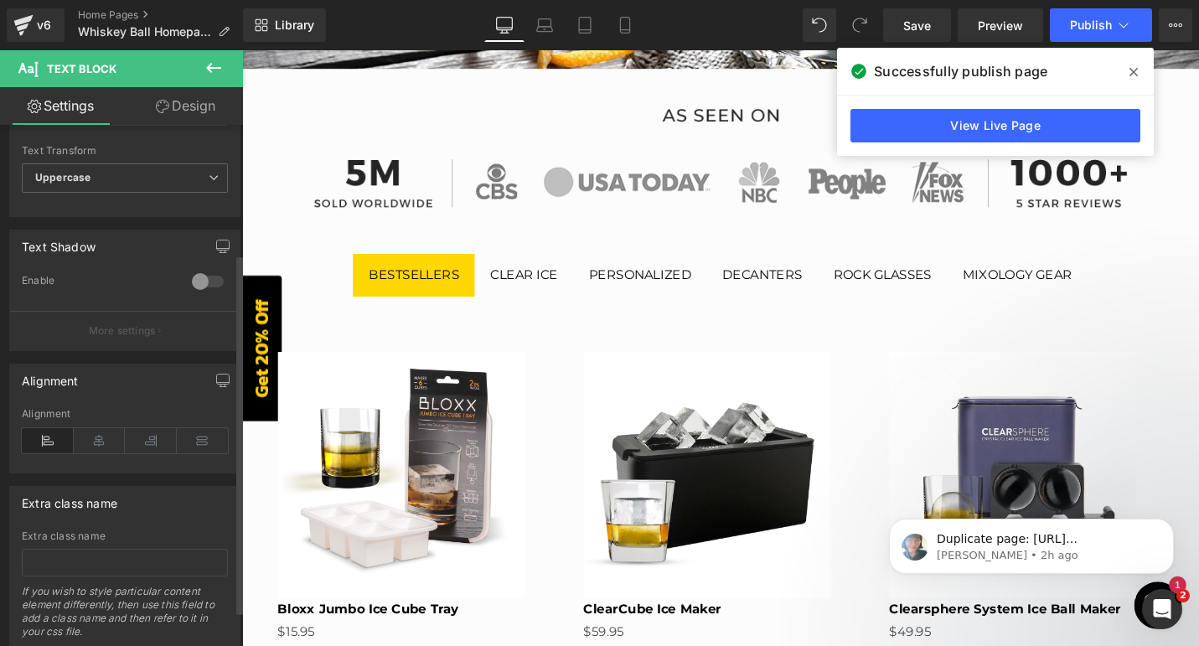
scroll to position [237, 0]
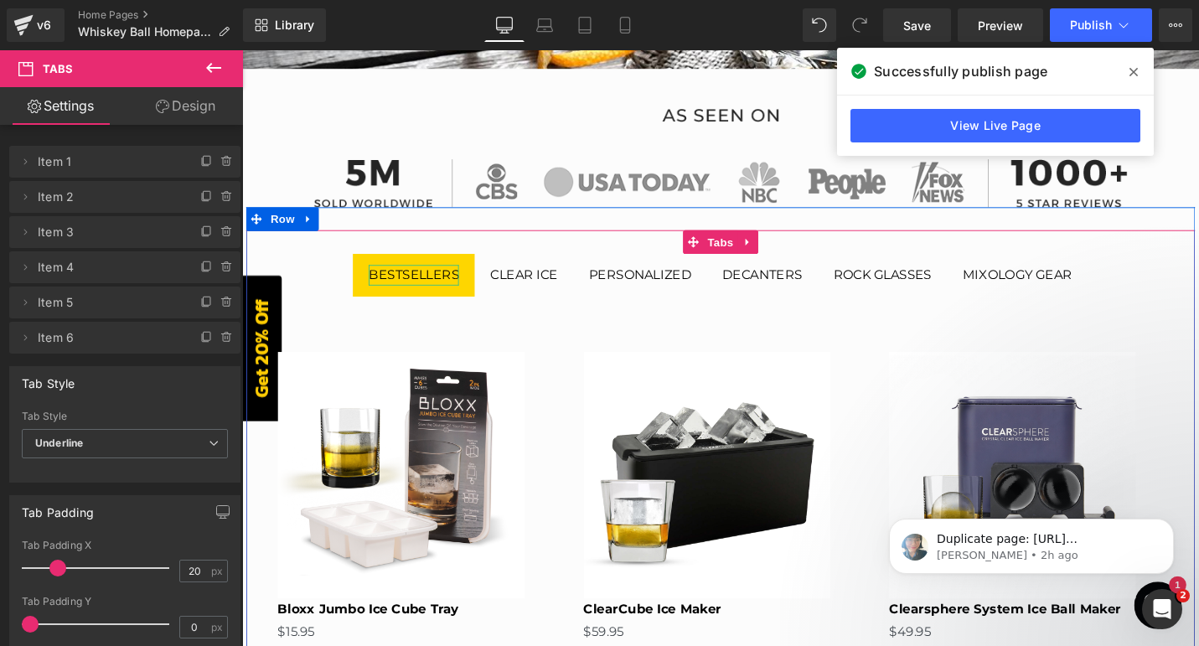
click at [421, 292] on div "bestsellers" at bounding box center [424, 288] width 96 height 22
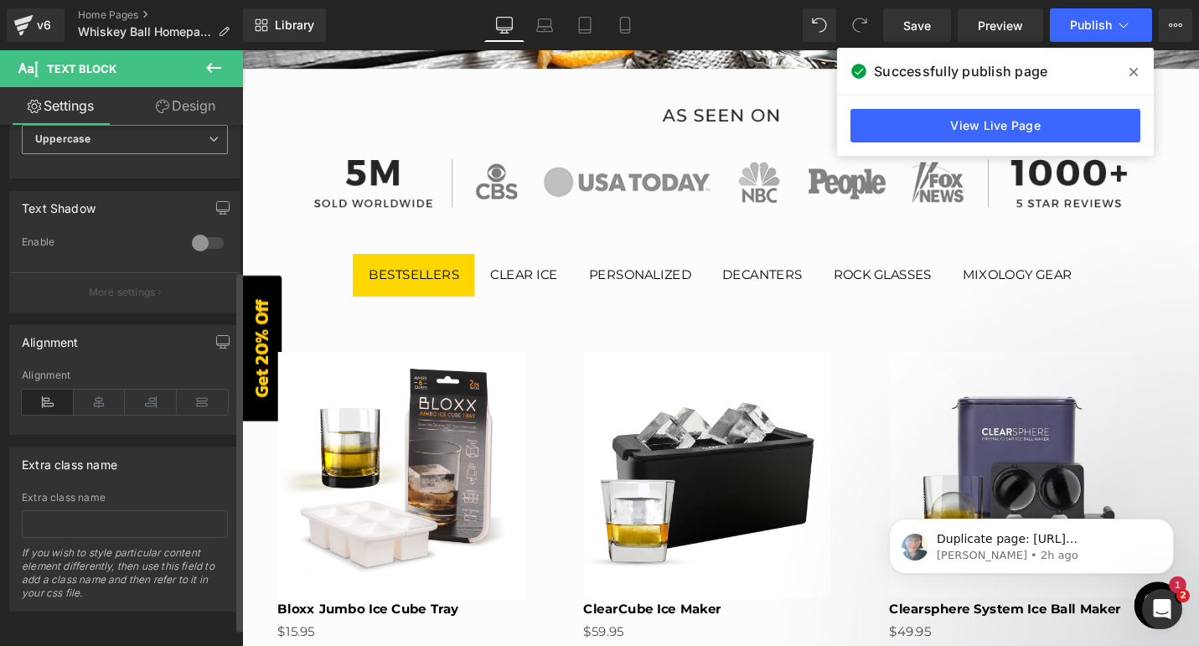
scroll to position [0, 0]
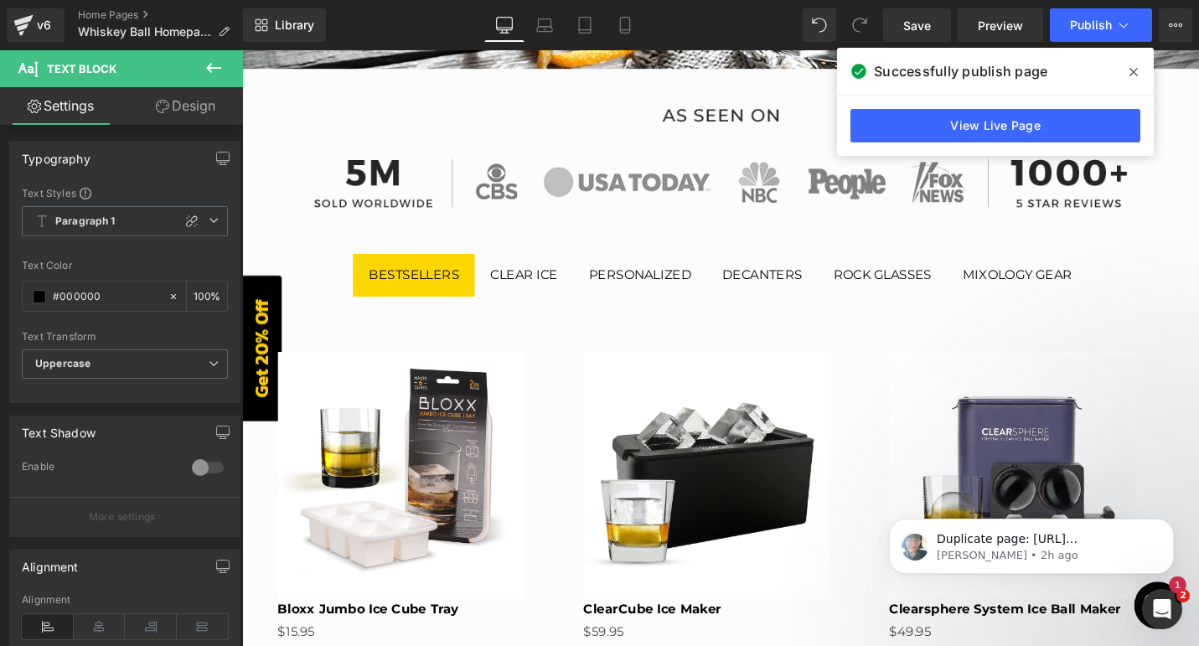
click at [555, 364] on div "Sale Off (P) Image Bloxx Jumbo Ice Cube Tray (P) Title $0 $15.95 (P) Price" at bounding box center [425, 525] width 324 height 344
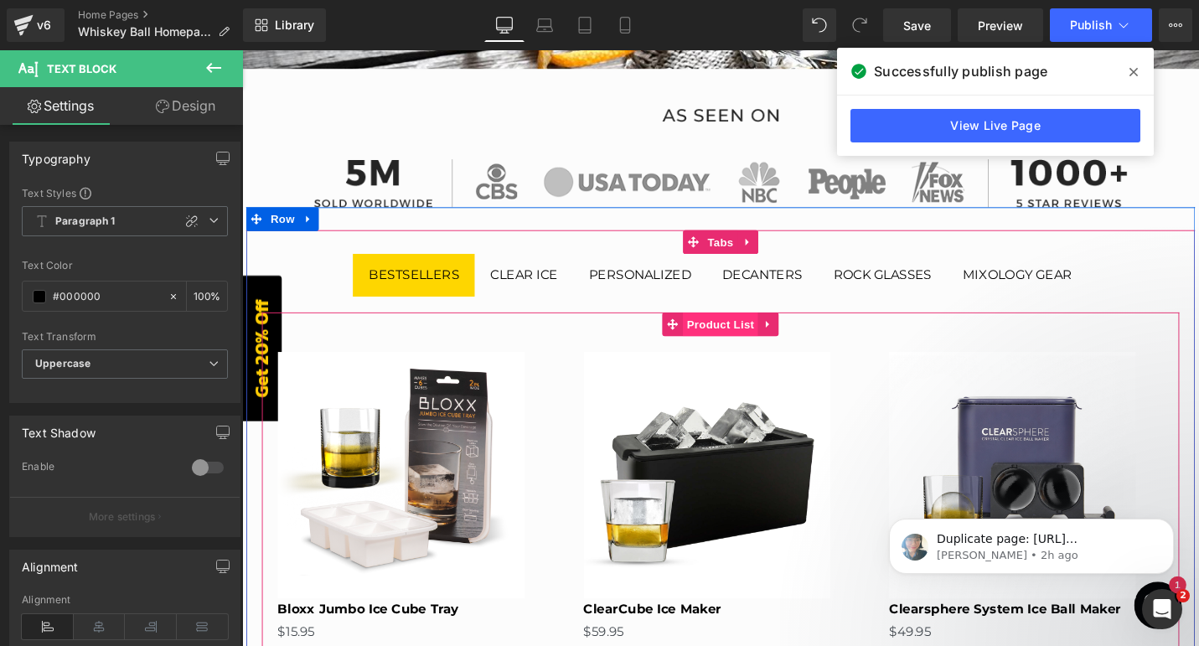
click at [744, 340] on span "Product List" at bounding box center [749, 340] width 80 height 25
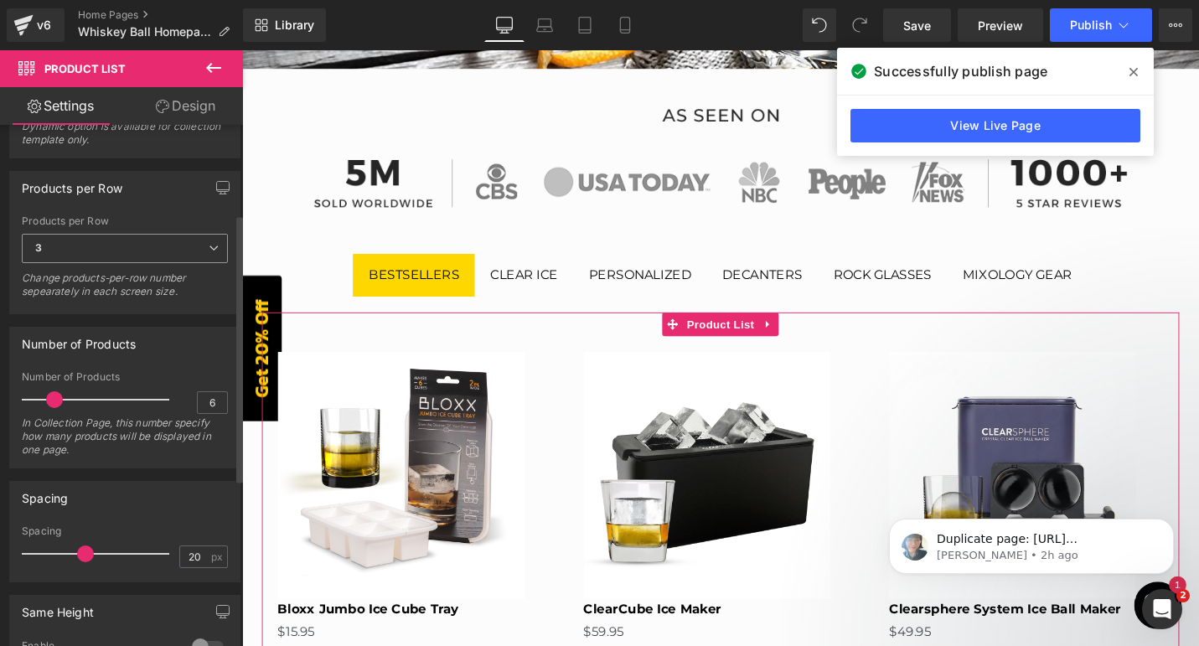
scroll to position [230, 0]
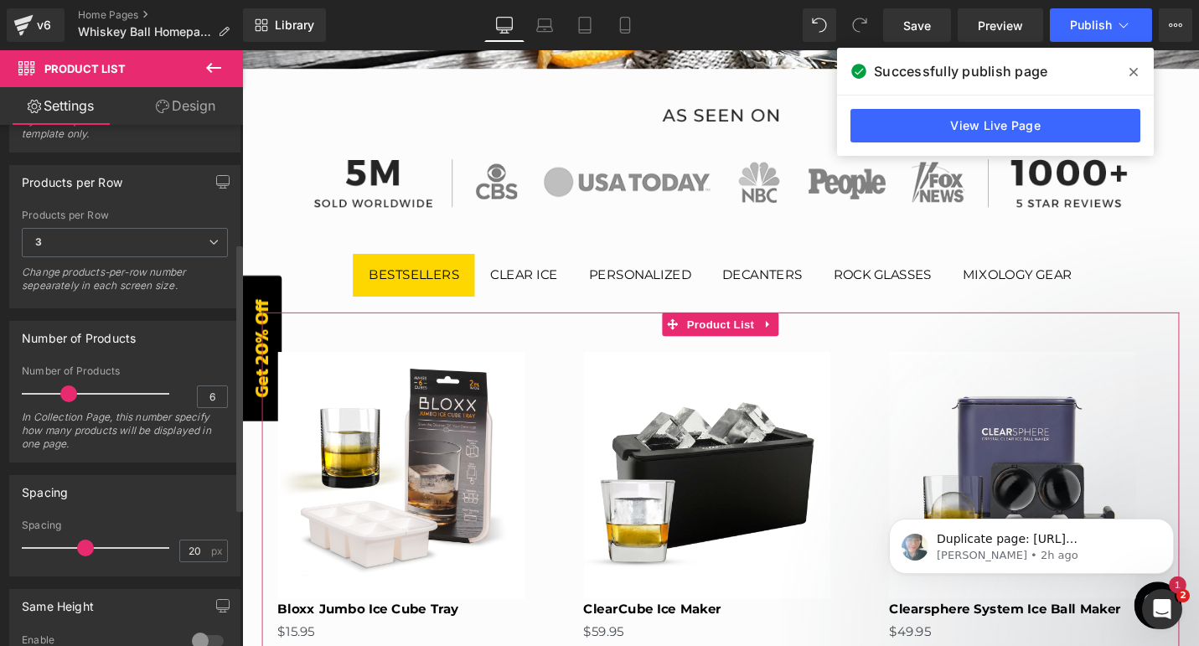
drag, startPoint x: 57, startPoint y: 395, endPoint x: 72, endPoint y: 396, distance: 15.1
click at [72, 396] on span at bounding box center [68, 393] width 17 height 17
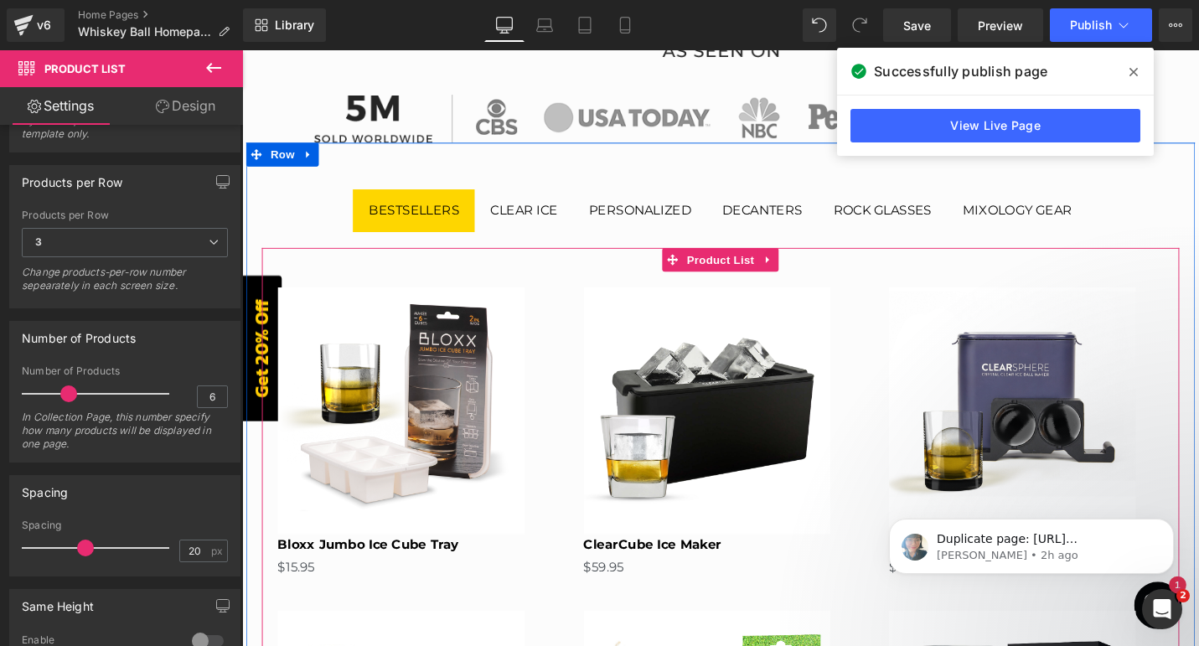
scroll to position [578, 0]
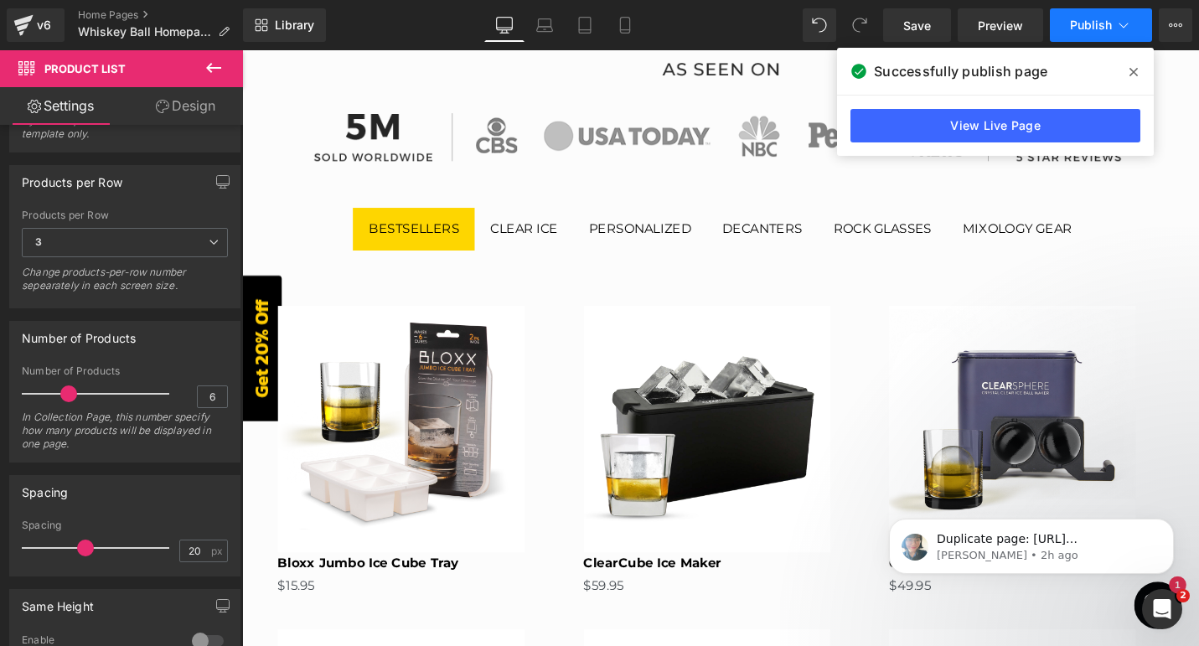
click at [1072, 24] on span "Publish" at bounding box center [1091, 24] width 42 height 13
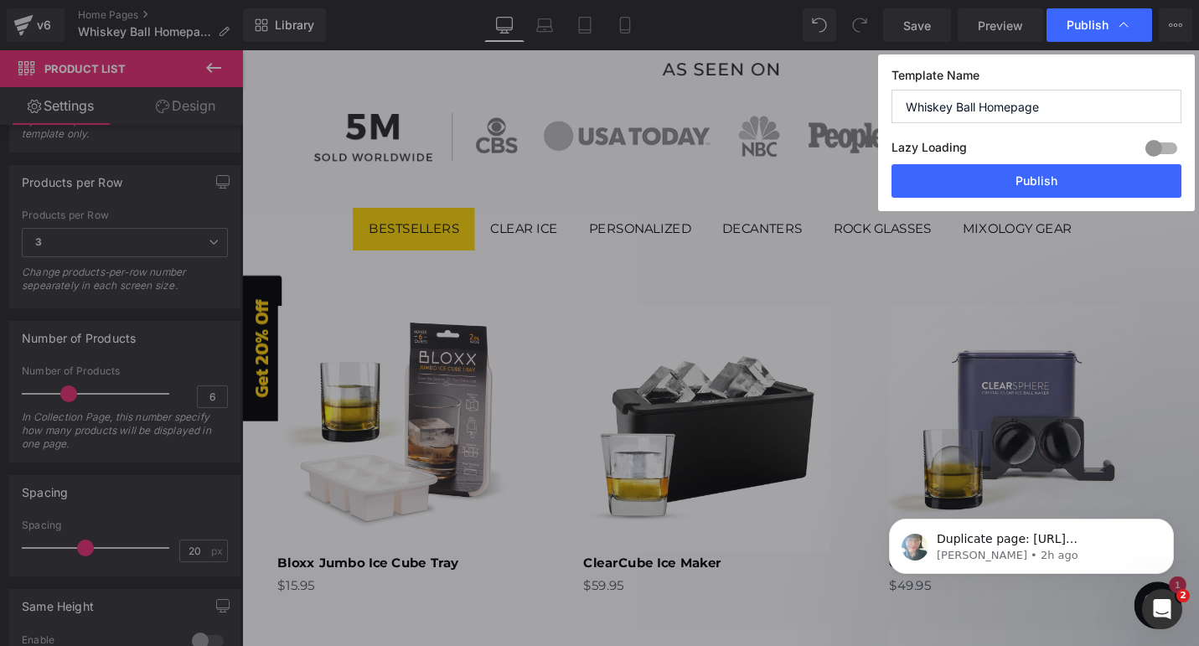
click at [1072, 24] on span "Publish" at bounding box center [1088, 25] width 42 height 15
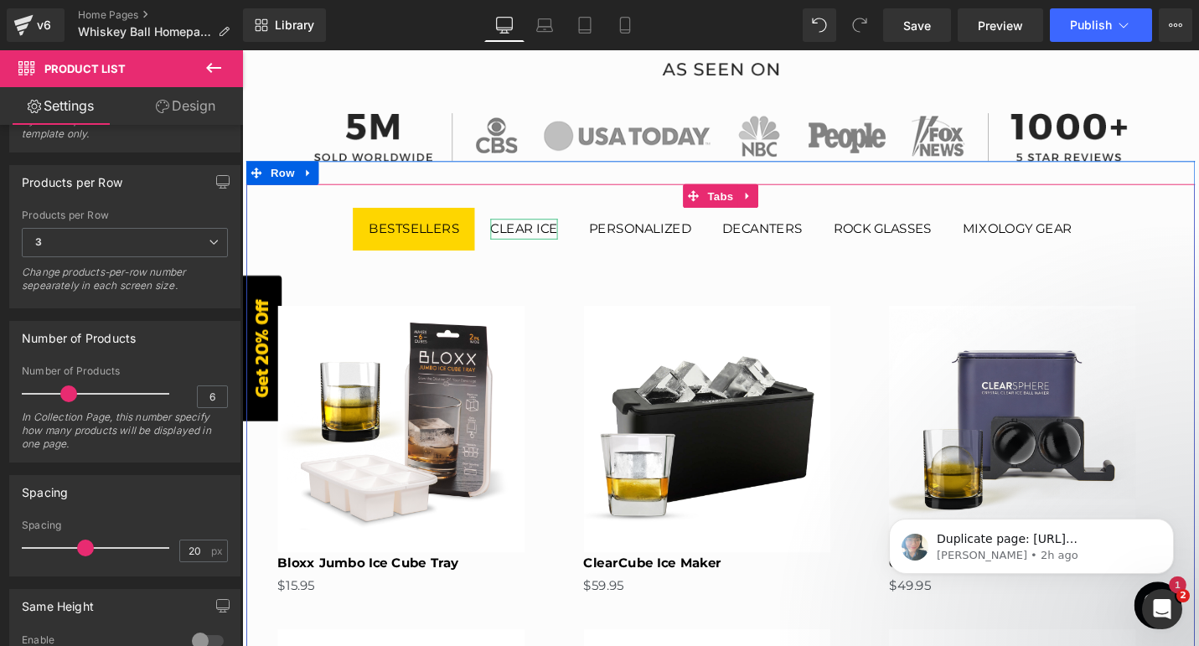
click at [535, 241] on div "Clear ice" at bounding box center [540, 240] width 71 height 22
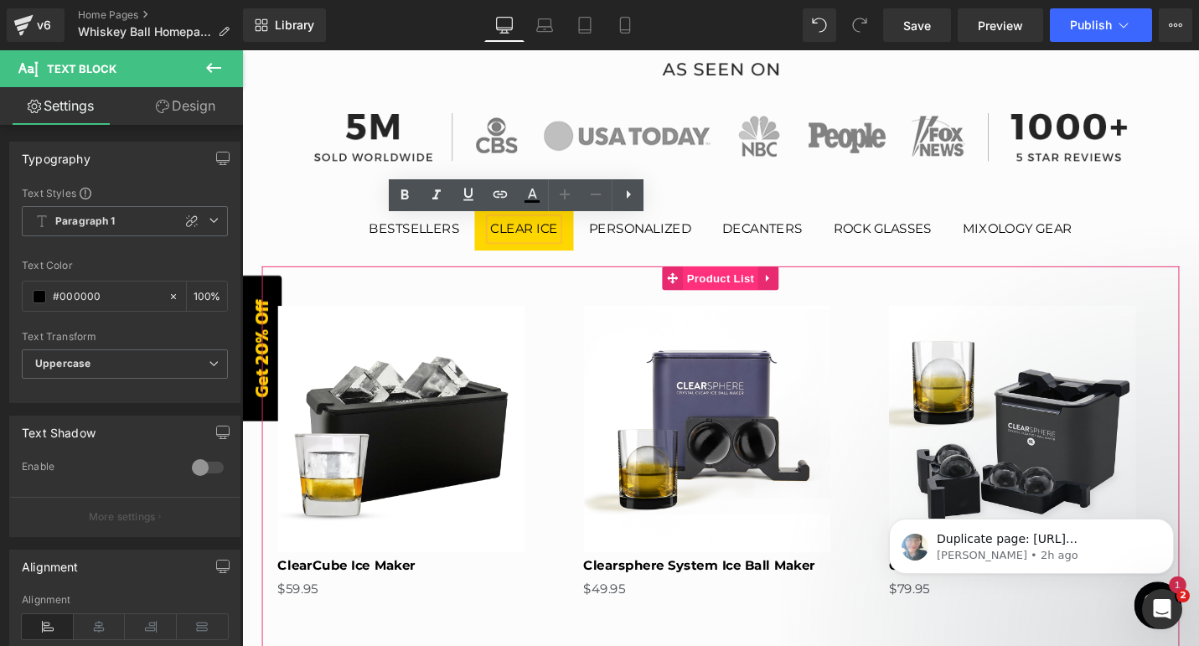
click at [731, 291] on span "Product List" at bounding box center [749, 291] width 80 height 25
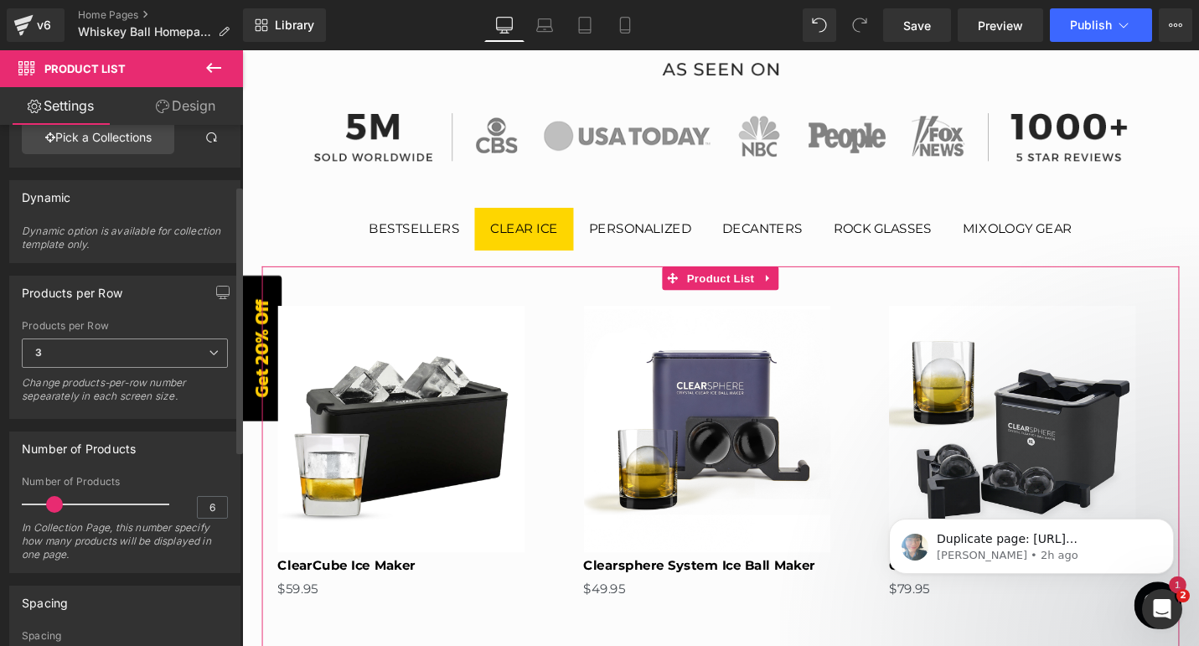
scroll to position [126, 0]
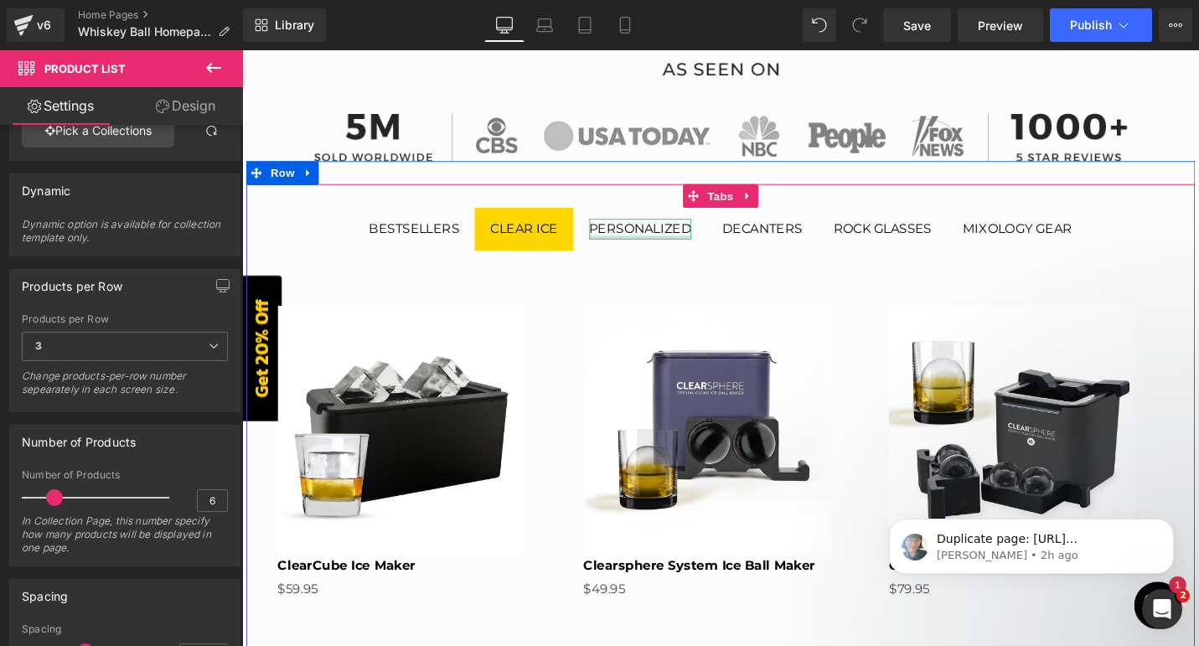
click at [659, 246] on div at bounding box center [664, 248] width 108 height 4
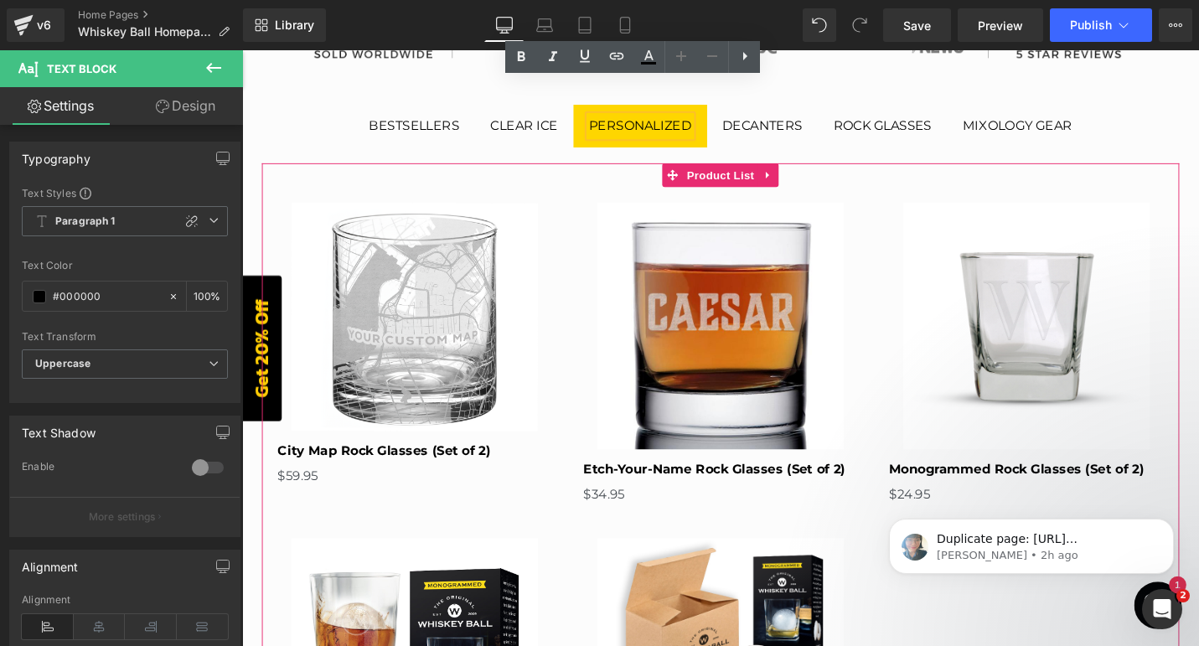
scroll to position [649, 0]
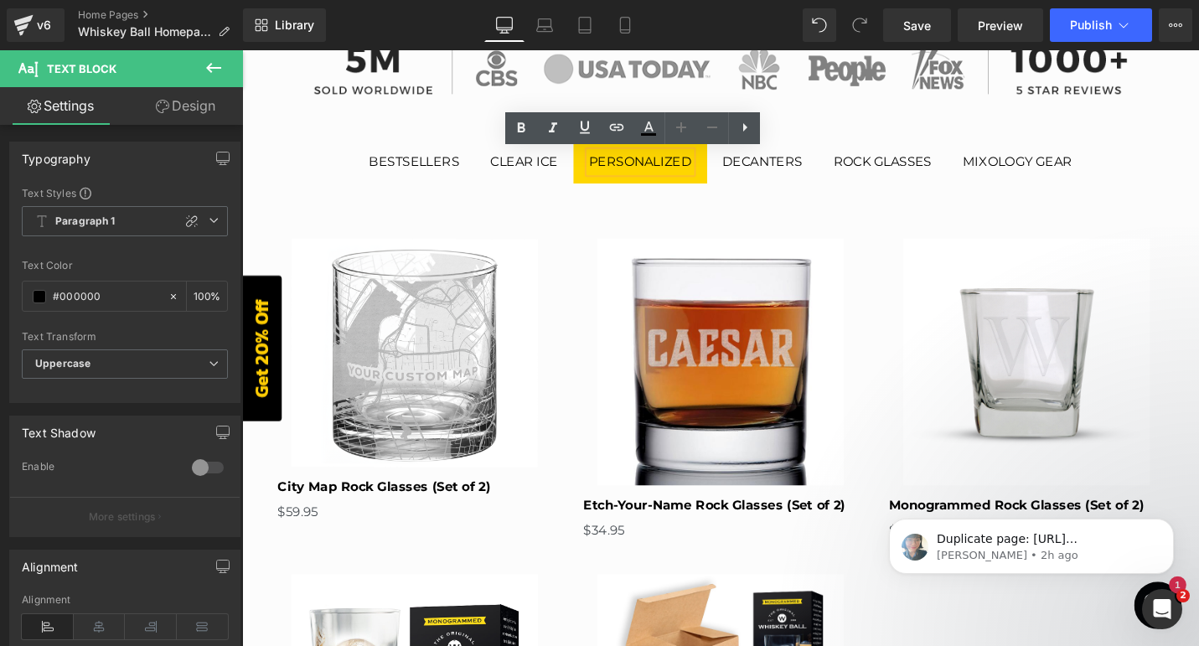
click at [435, 167] on div "bestsellers" at bounding box center [424, 169] width 96 height 22
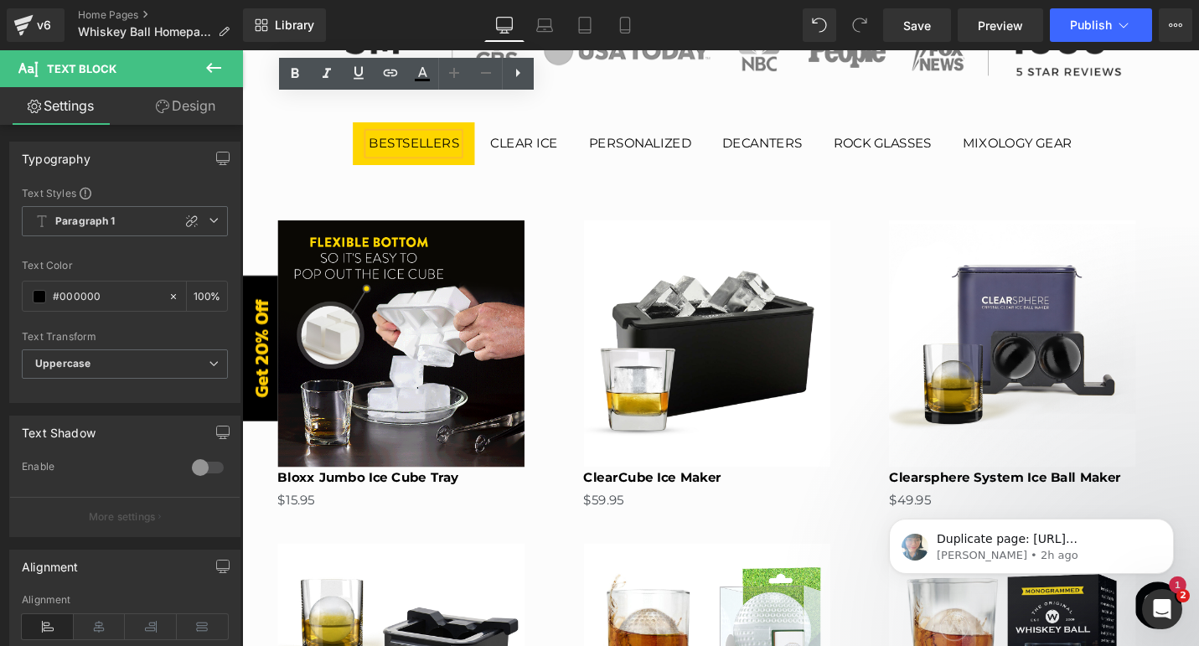
scroll to position [602, 0]
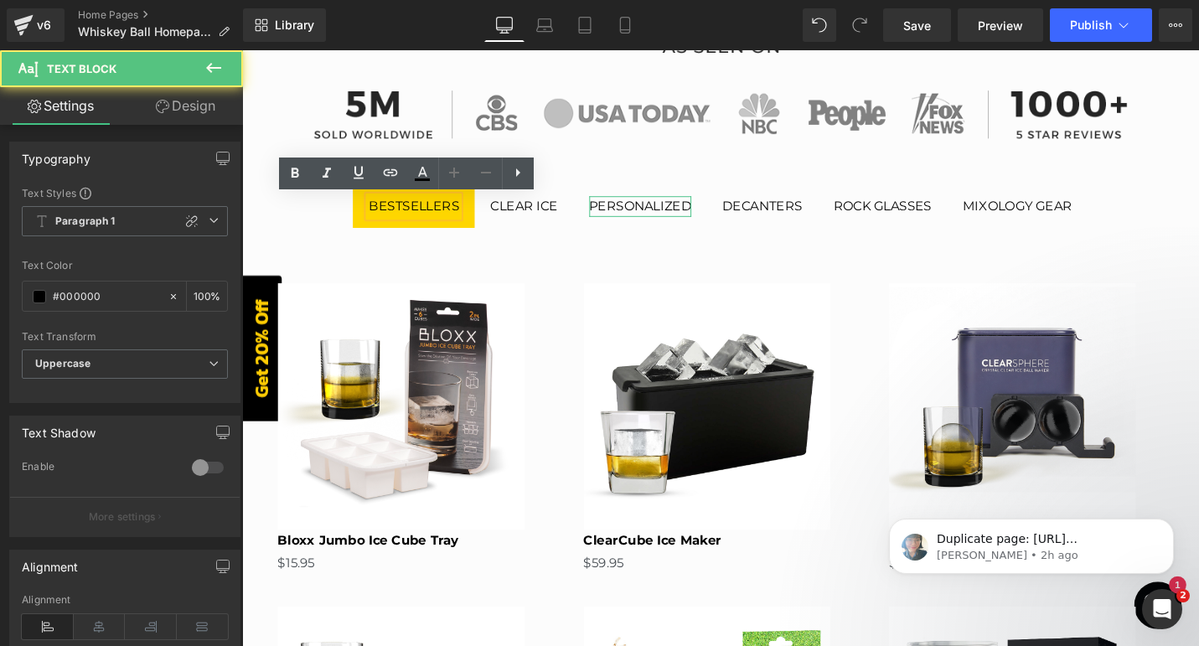
click at [648, 215] on div "Personalized" at bounding box center [664, 216] width 108 height 22
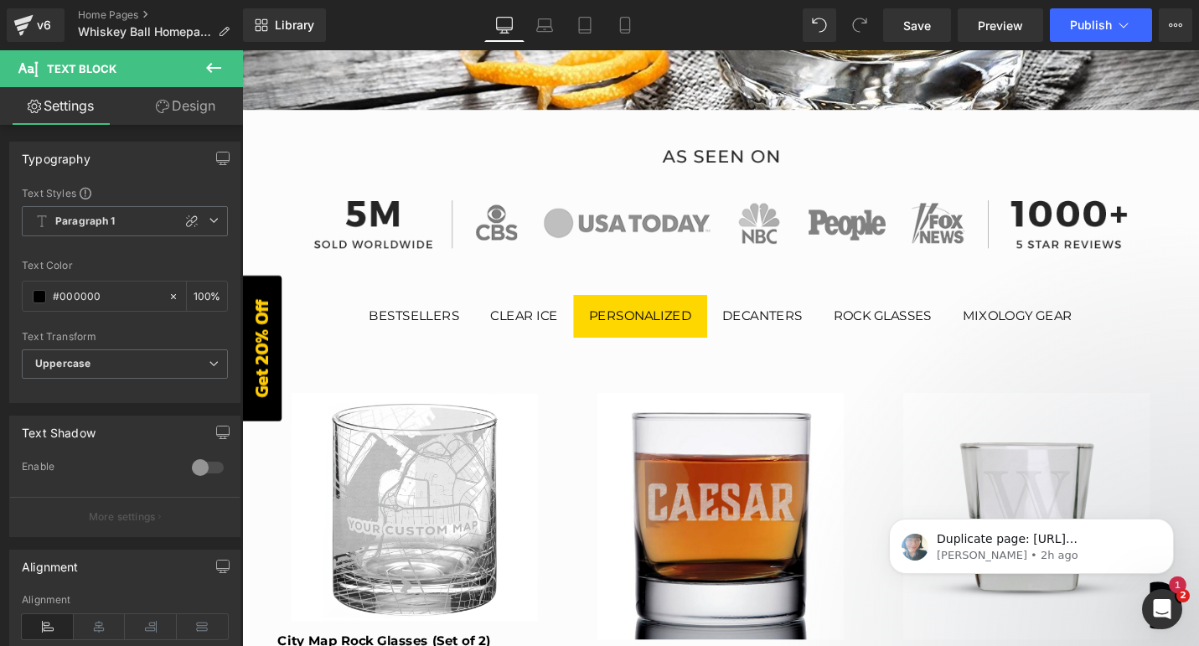
scroll to position [484, 0]
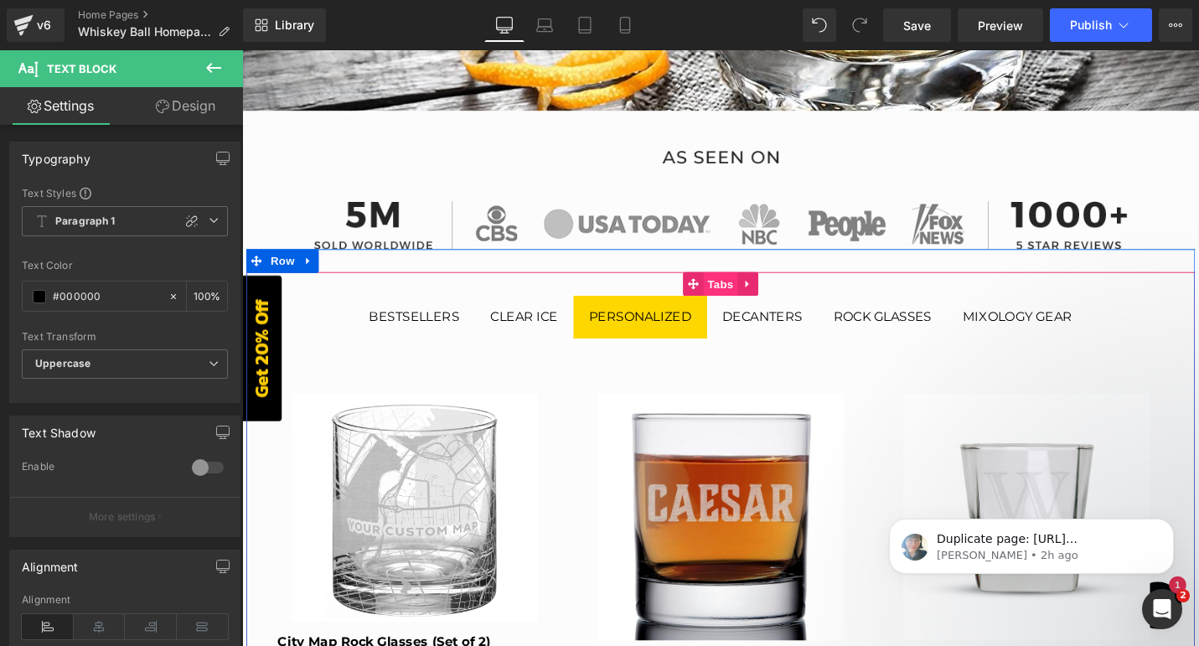
click at [750, 302] on span "Tabs" at bounding box center [749, 298] width 36 height 25
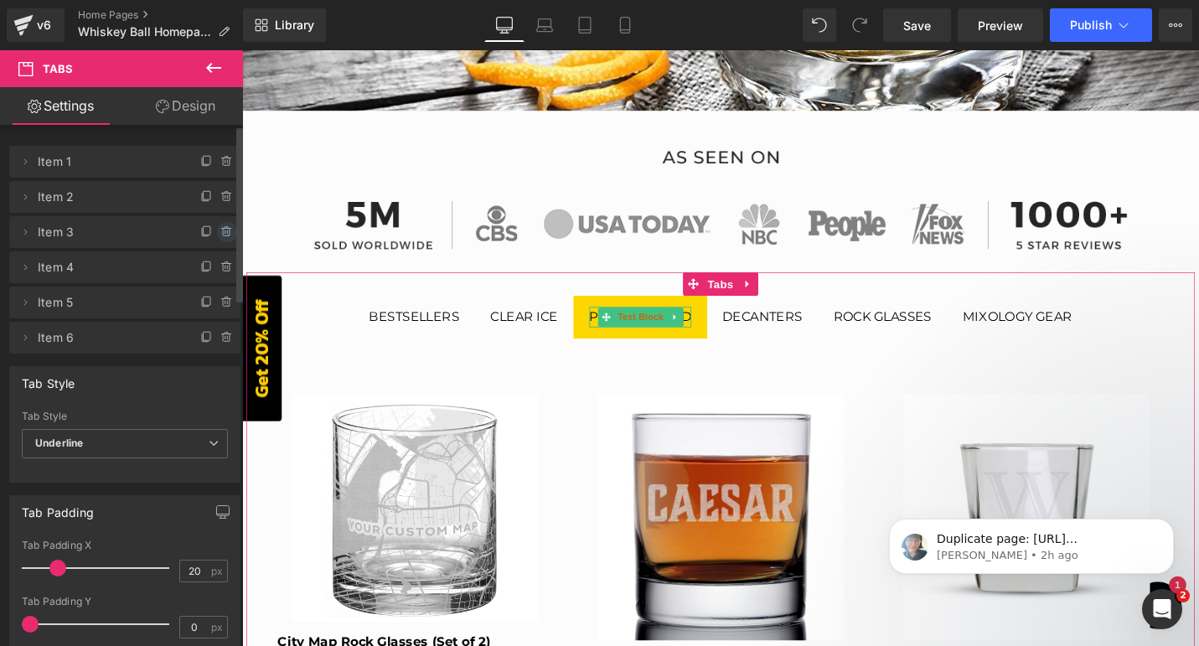
click at [221, 230] on icon at bounding box center [226, 231] width 13 height 13
click at [219, 230] on button "Delete" at bounding box center [209, 233] width 53 height 22
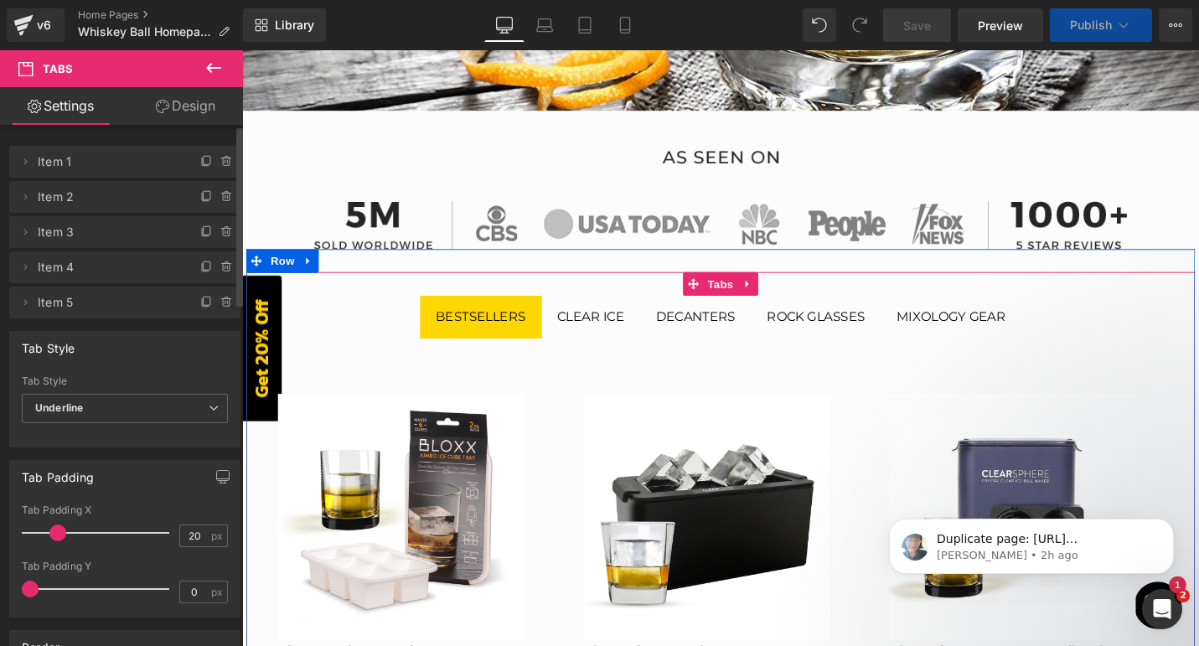
click at [715, 334] on div "Decanters" at bounding box center [722, 334] width 85 height 22
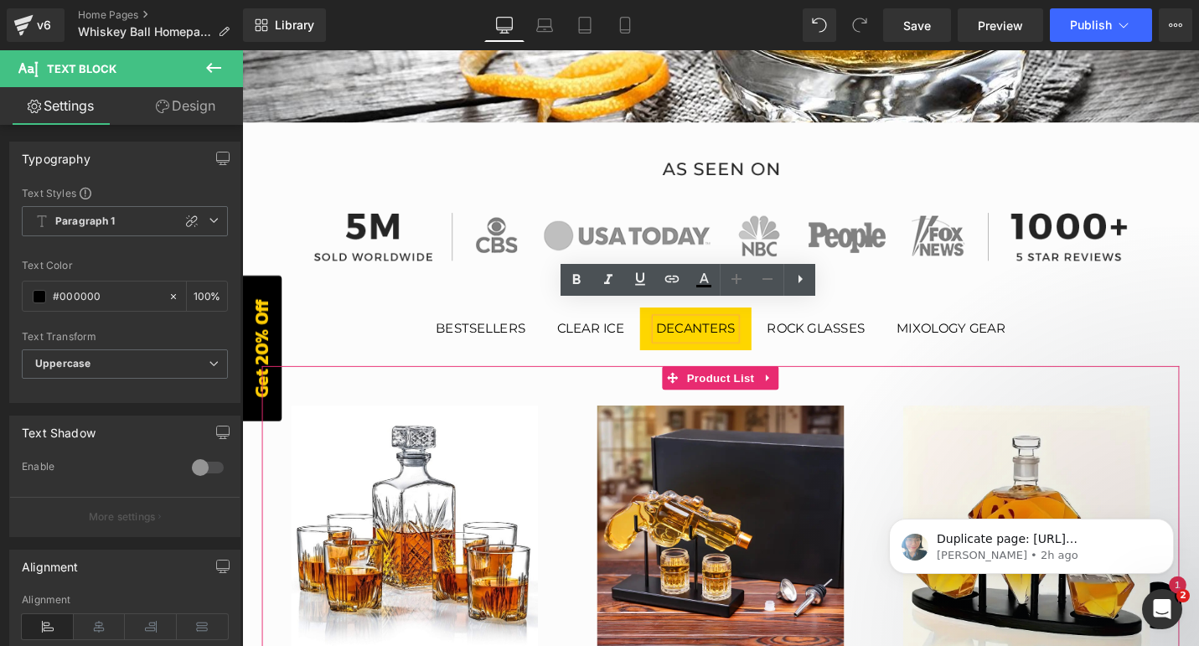
scroll to position [460, 0]
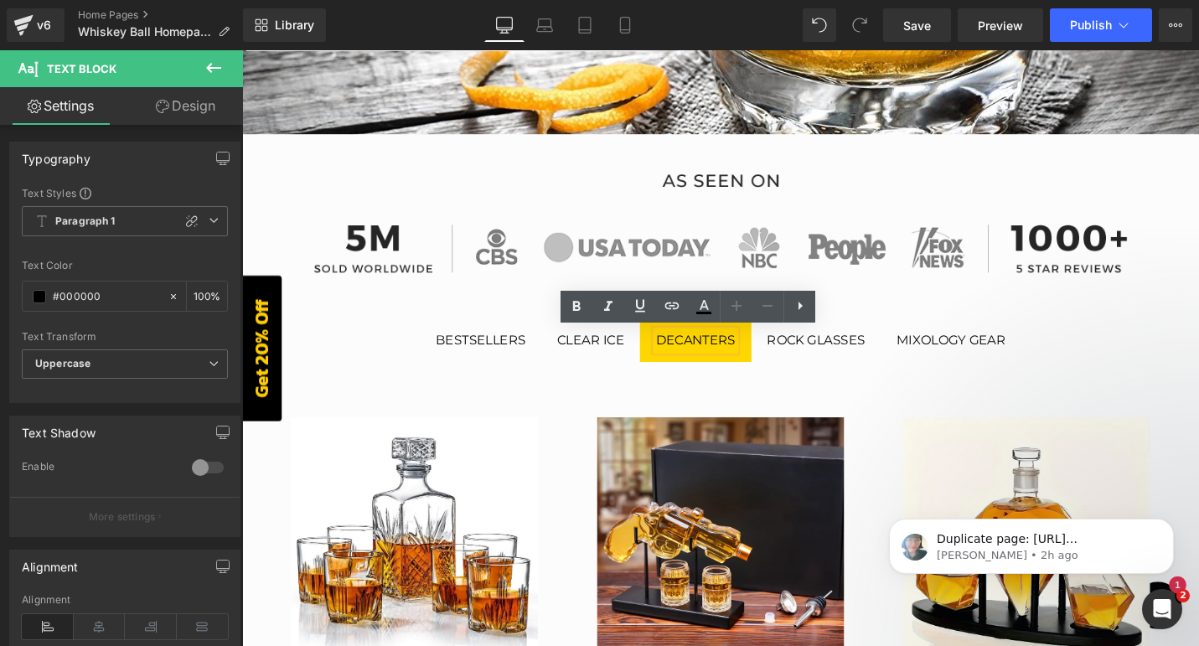
click at [833, 354] on div "Rock glasses" at bounding box center [850, 358] width 104 height 22
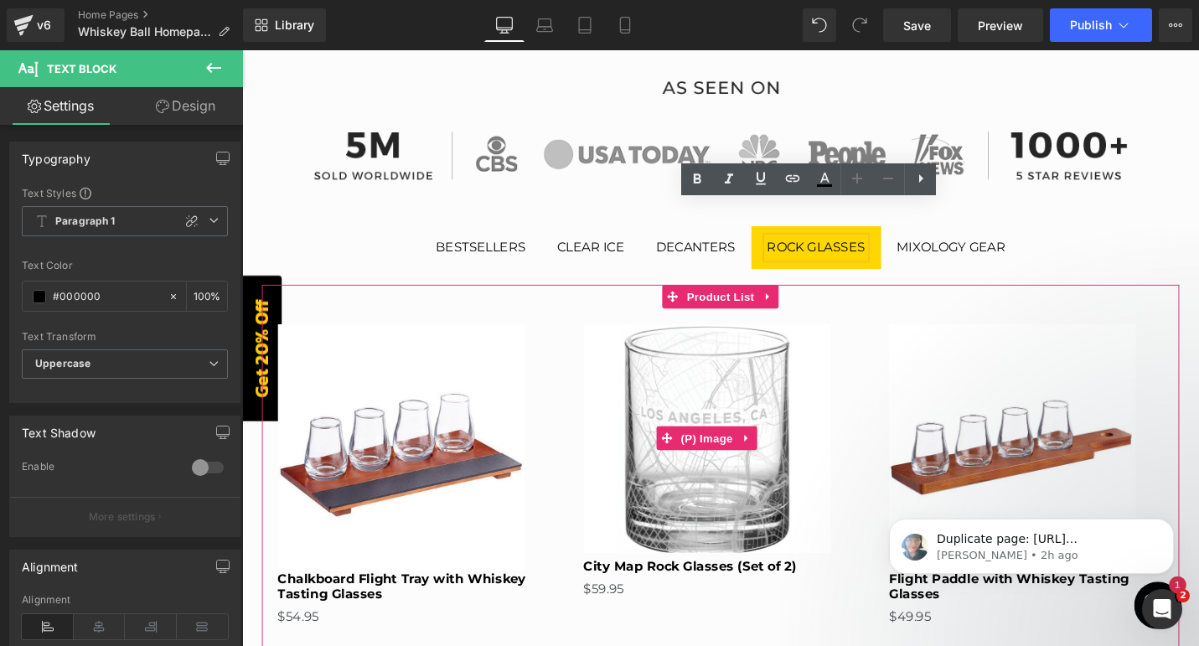
scroll to position [550, 0]
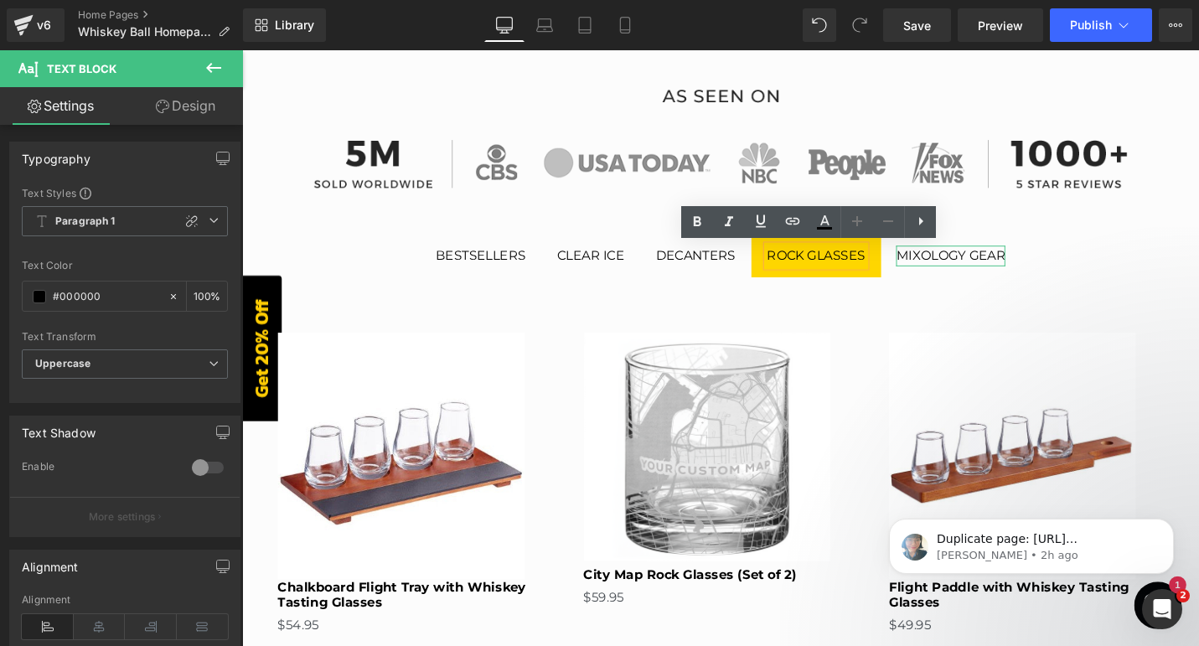
click at [990, 263] on div "Mixology gear" at bounding box center [993, 268] width 116 height 22
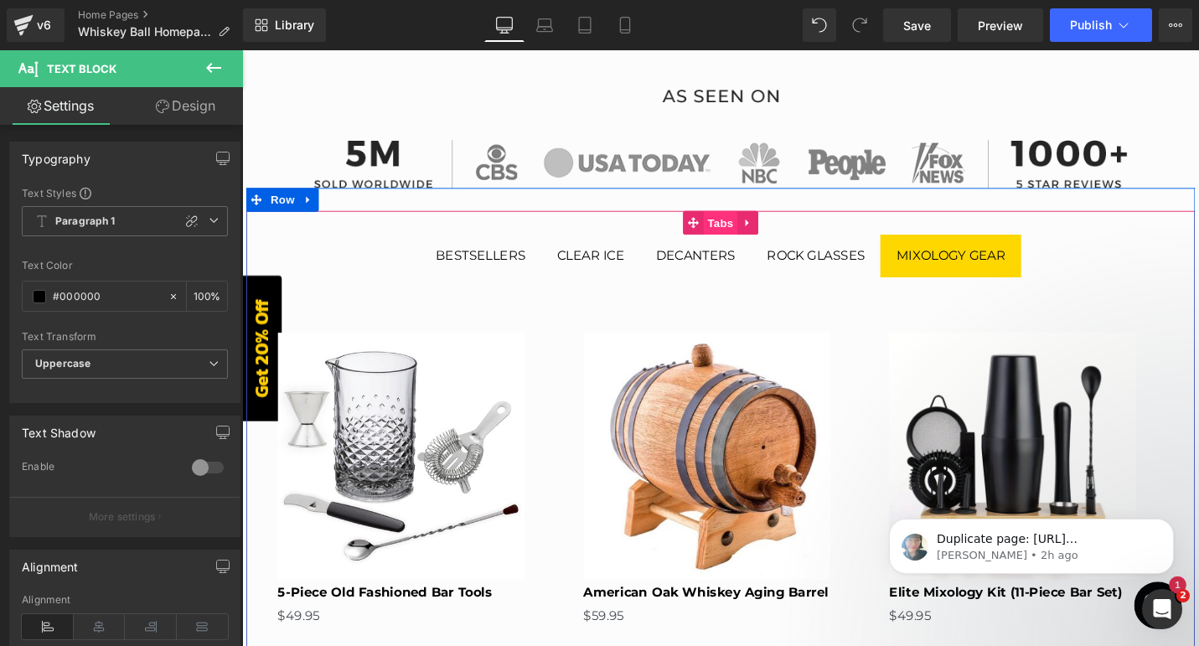
click at [750, 232] on span "Tabs" at bounding box center [749, 232] width 36 height 25
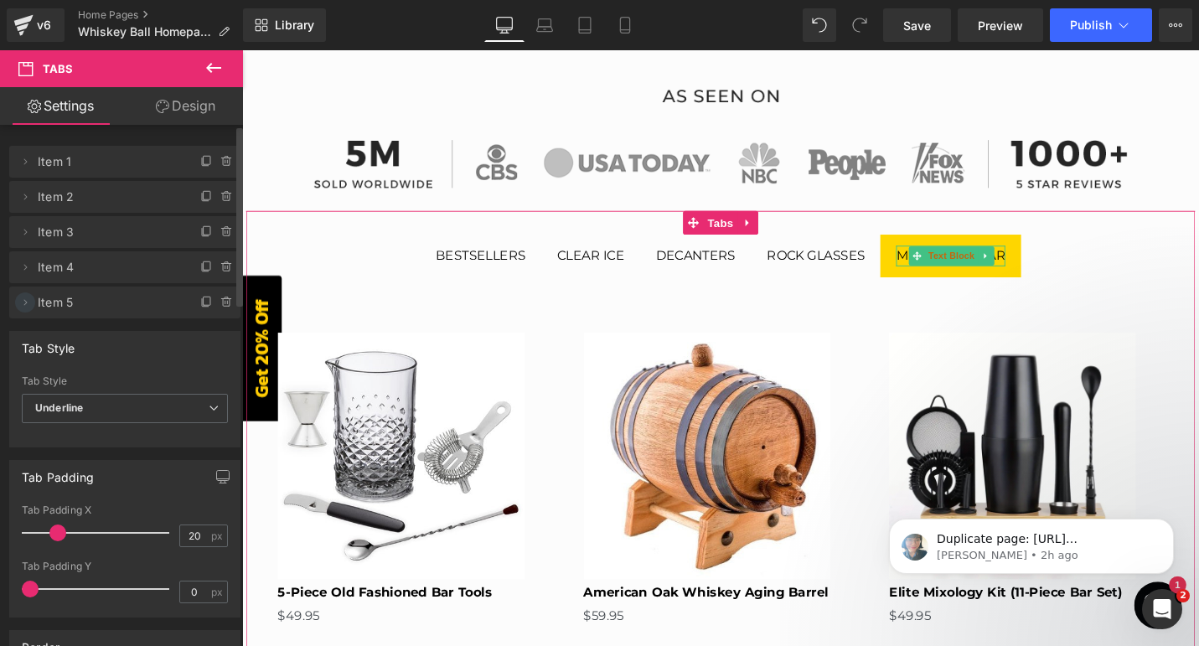
click at [24, 300] on icon at bounding box center [25, 302] width 3 height 6
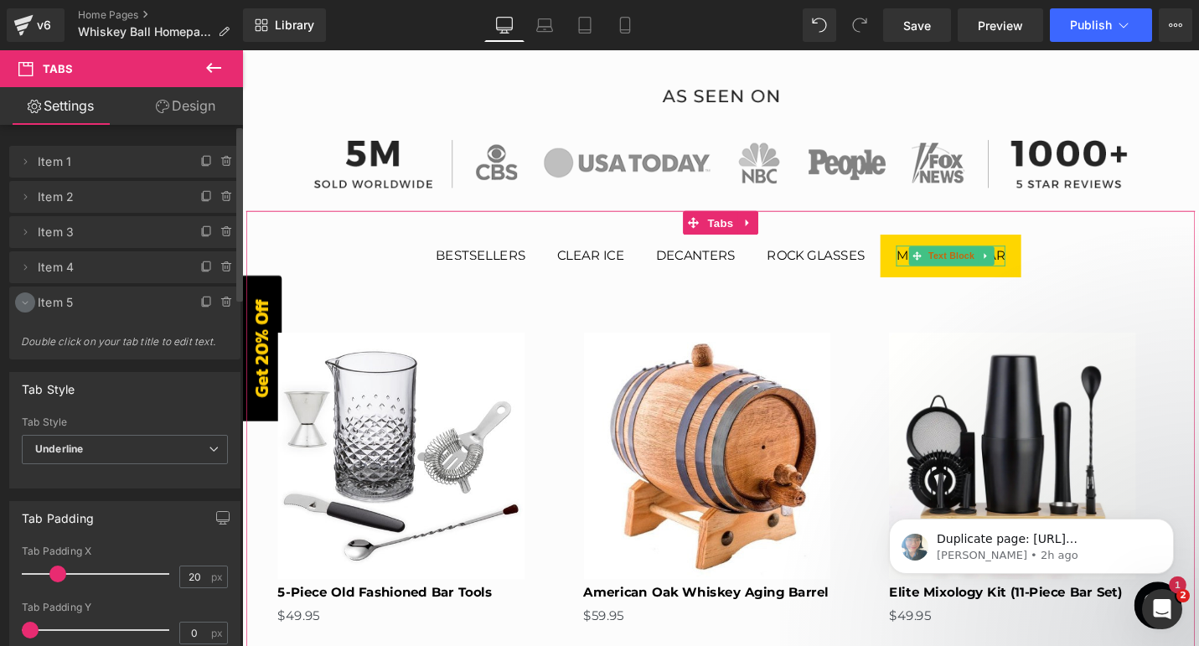
click at [23, 300] on icon at bounding box center [24, 302] width 13 height 13
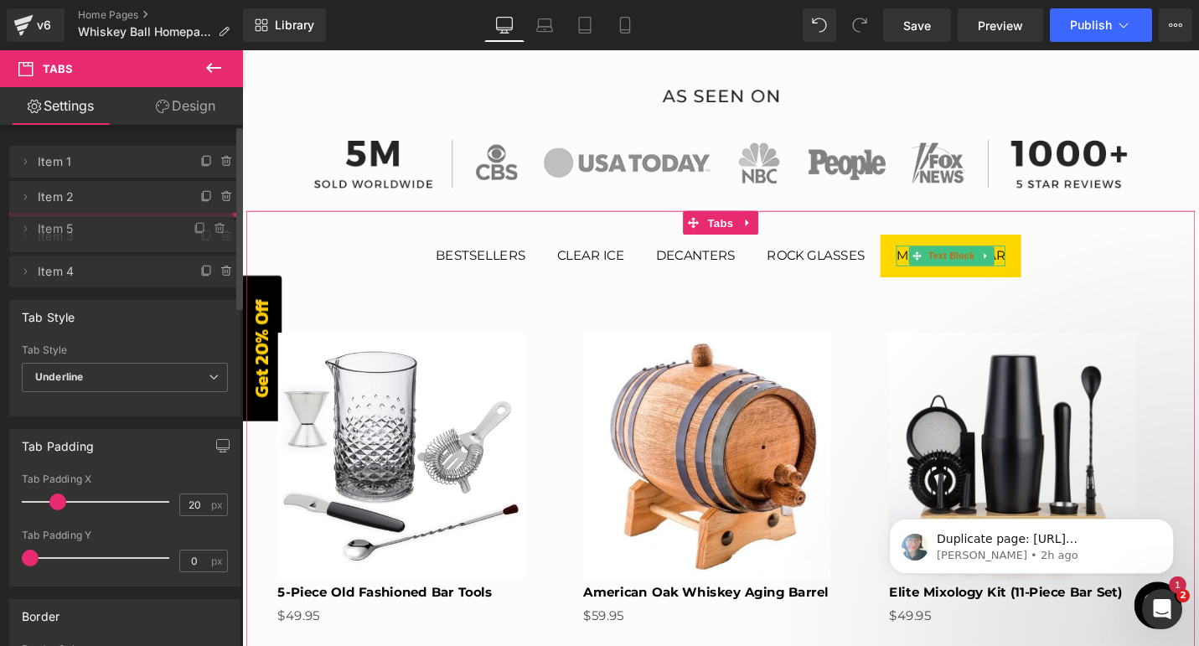
drag, startPoint x: 106, startPoint y: 305, endPoint x: 111, endPoint y: 230, distance: 75.5
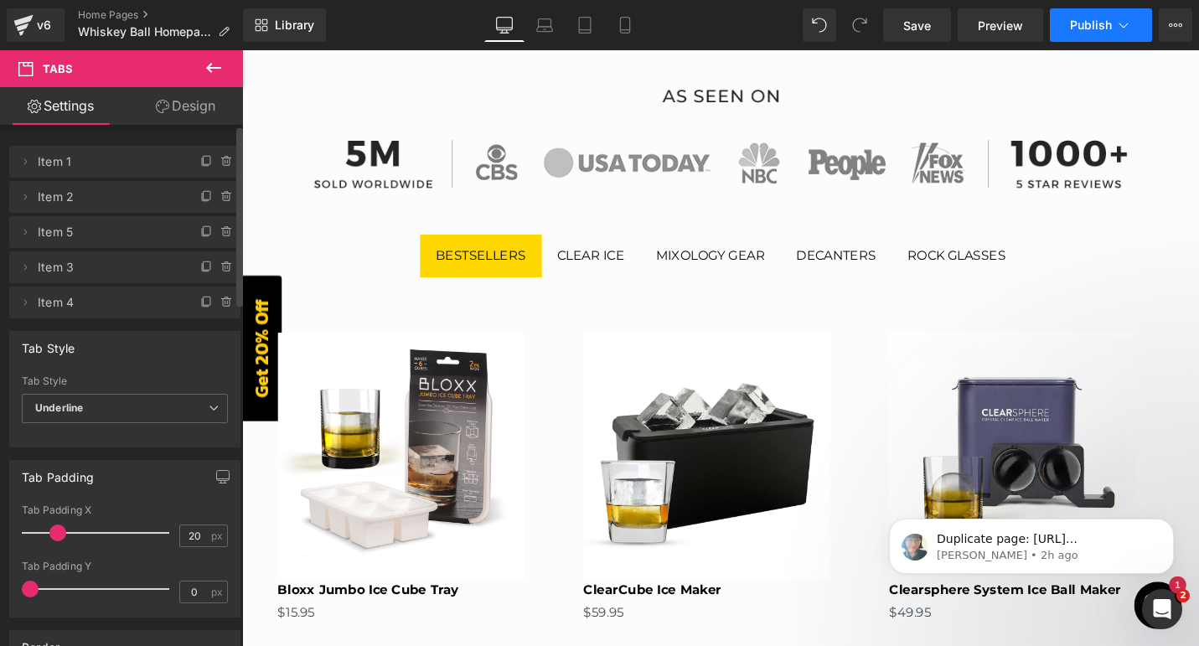
click at [1093, 18] on span "Publish" at bounding box center [1091, 24] width 42 height 13
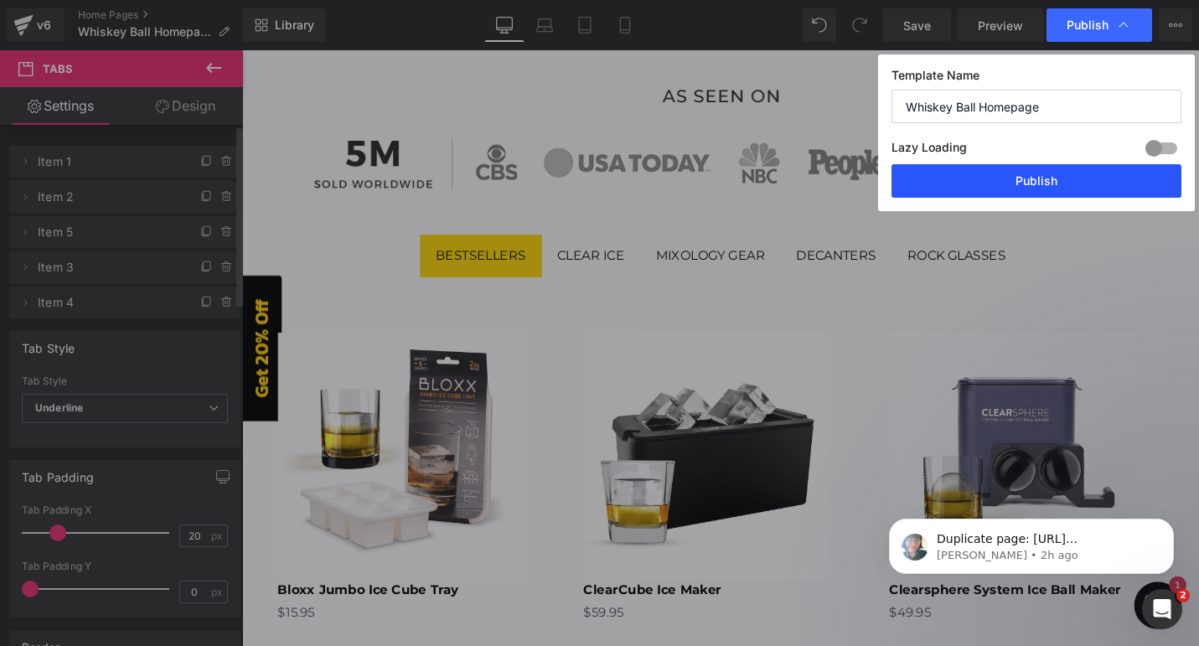
click at [1014, 178] on button "Publish" at bounding box center [1036, 181] width 290 height 34
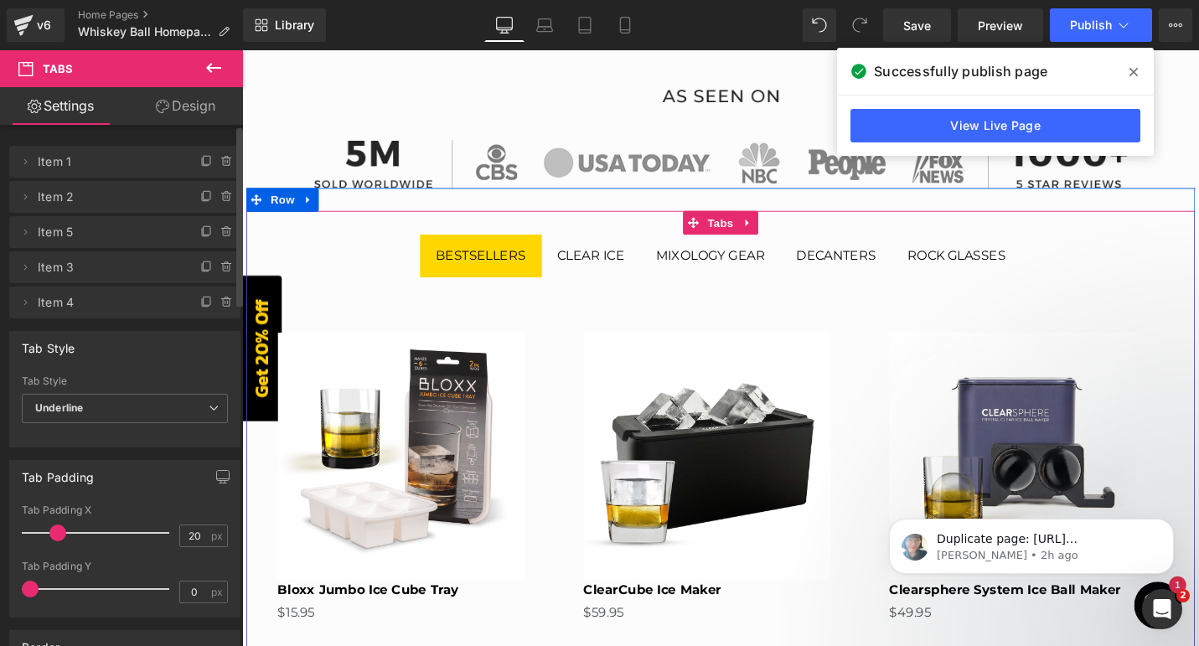
click at [622, 274] on div "Clear ice Text Block" at bounding box center [611, 268] width 71 height 22
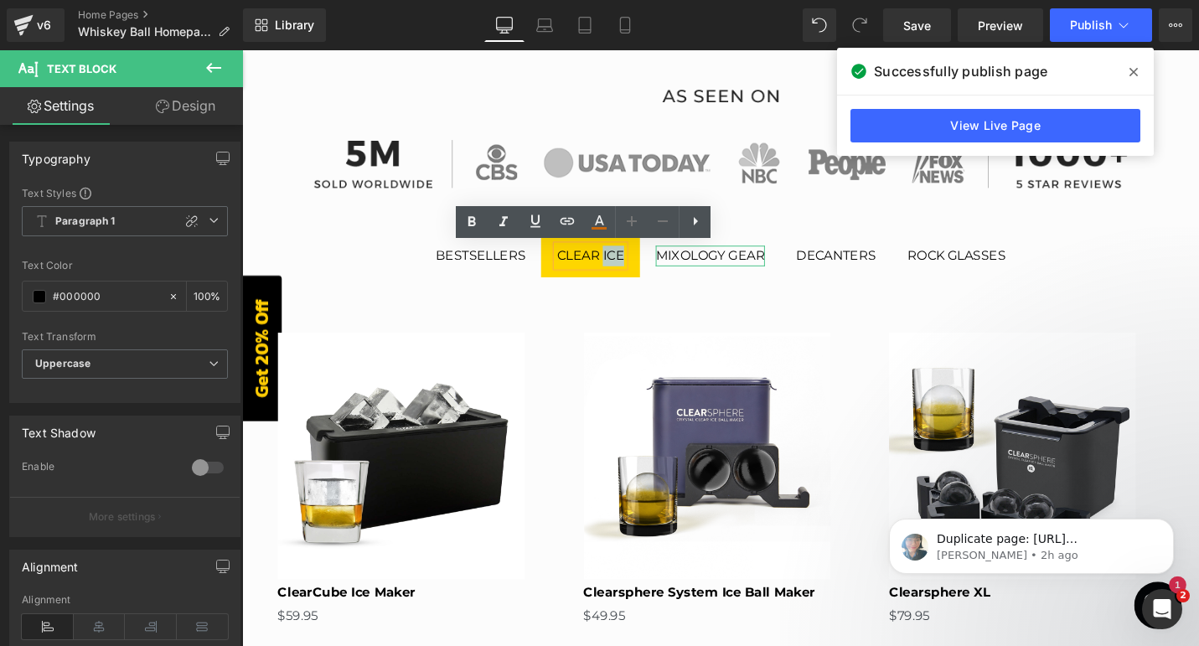
click at [762, 262] on div "Mixology gear" at bounding box center [738, 268] width 116 height 22
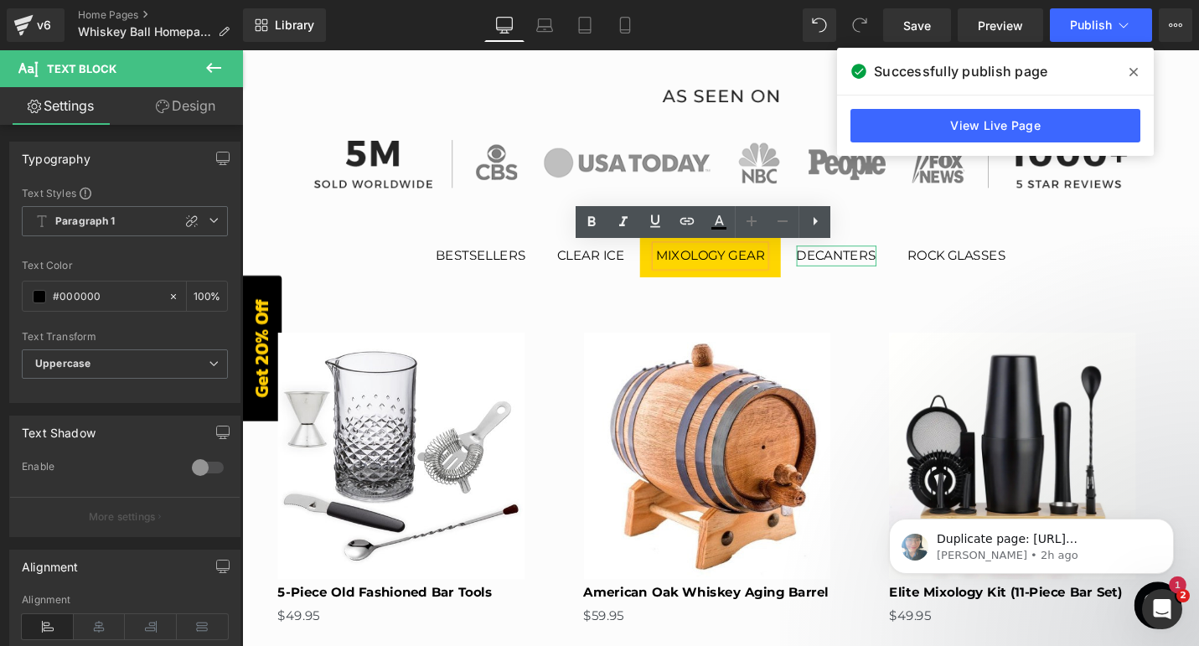
click at [869, 268] on div "Decanters" at bounding box center [871, 268] width 85 height 22
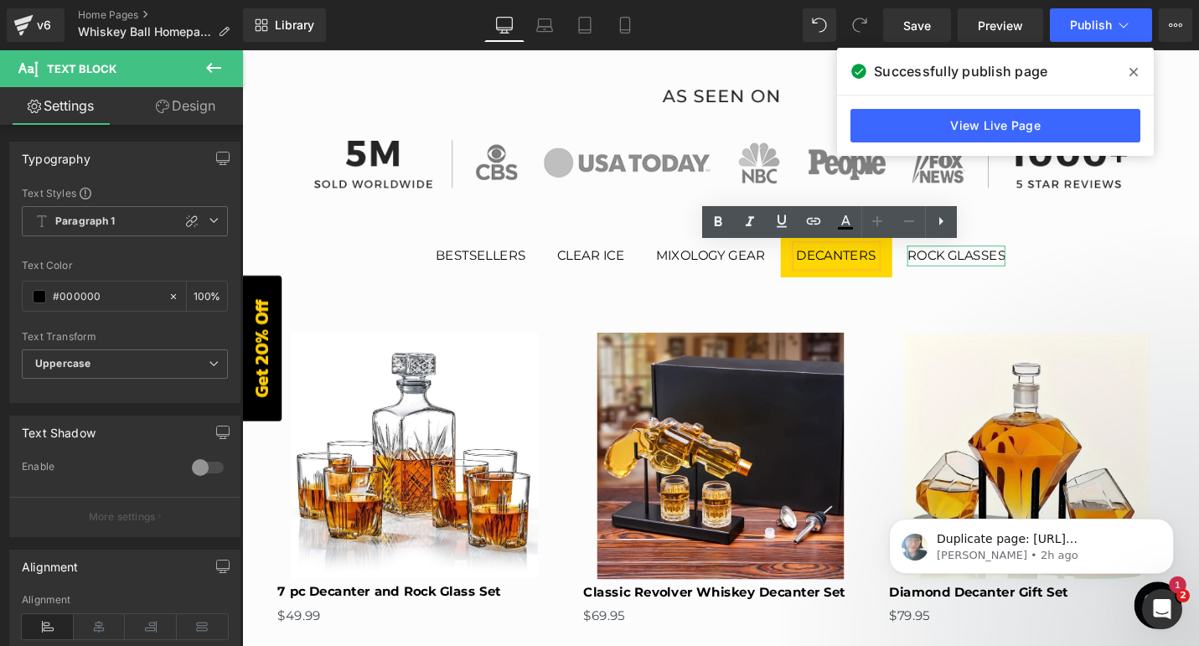
click at [989, 272] on div "Rock glasses" at bounding box center [999, 268] width 104 height 22
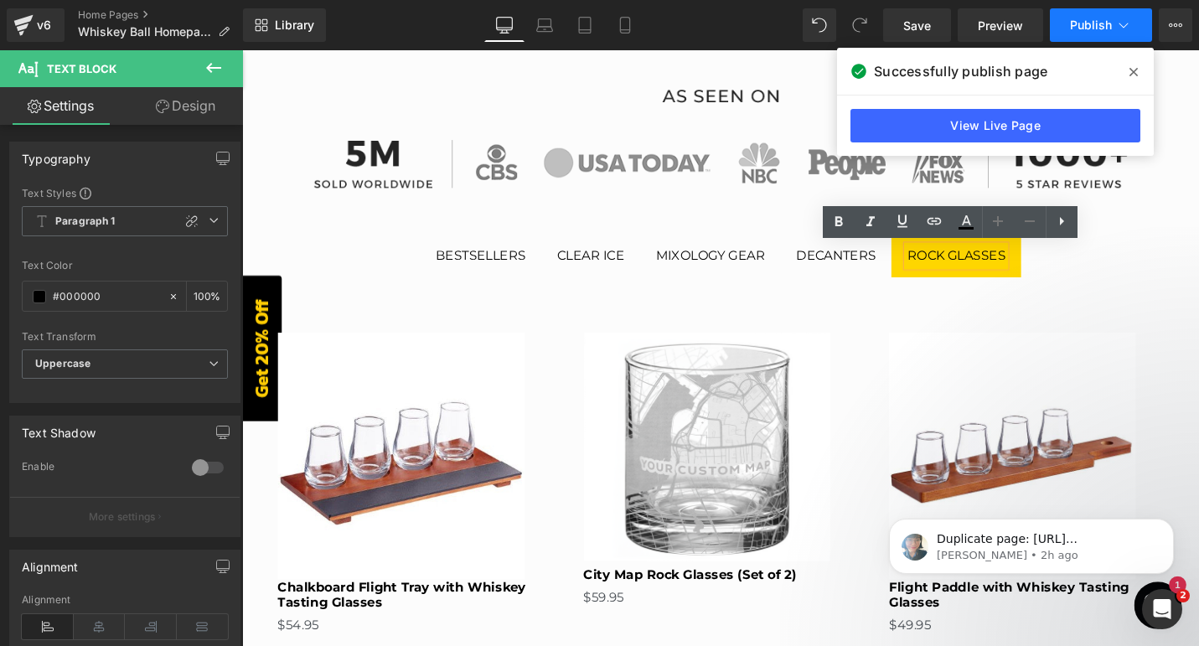
click at [1087, 28] on span "Publish" at bounding box center [1091, 24] width 42 height 13
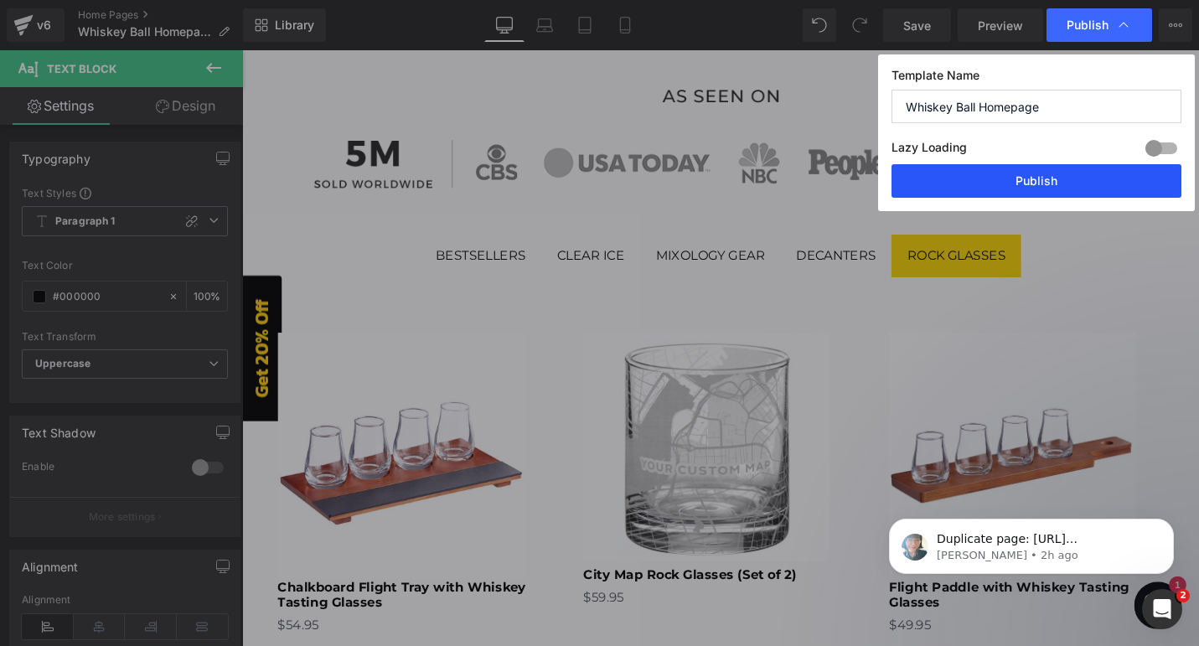
click at [1017, 173] on button "Publish" at bounding box center [1036, 181] width 290 height 34
